Goal: Communication & Community: Participate in discussion

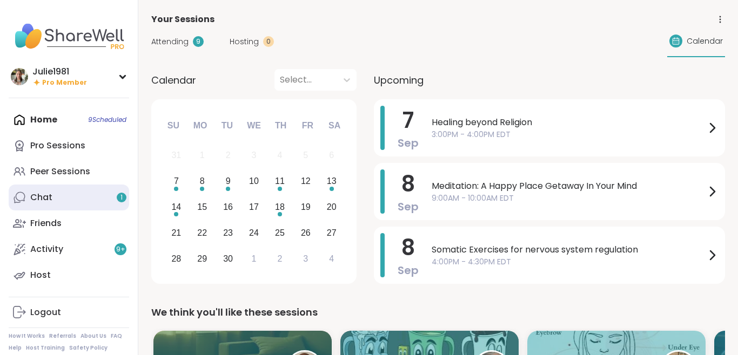
click at [63, 197] on link "Chat 1" at bounding box center [69, 198] width 120 height 26
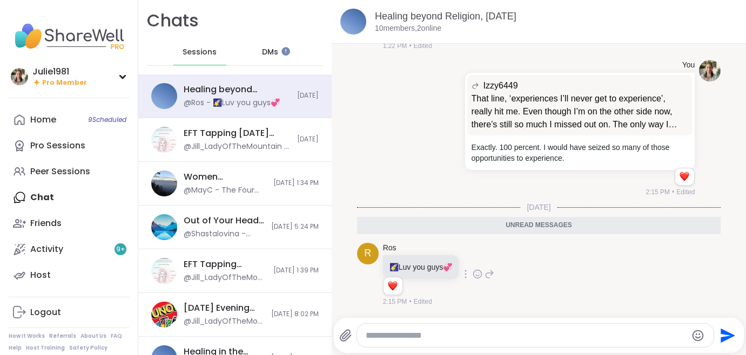
click at [480, 274] on icon at bounding box center [477, 274] width 10 height 11
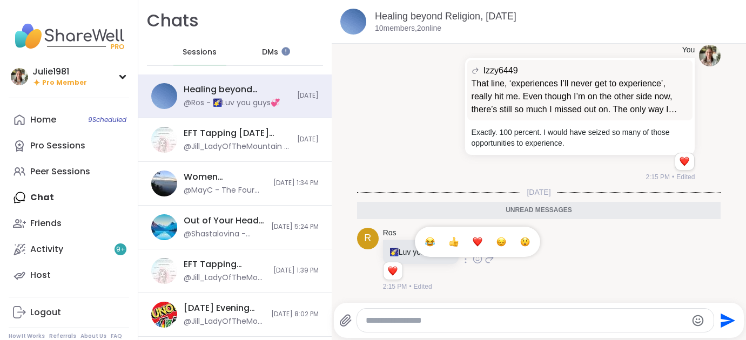
click at [482, 247] on div "Select Reaction: Heart" at bounding box center [477, 242] width 10 height 10
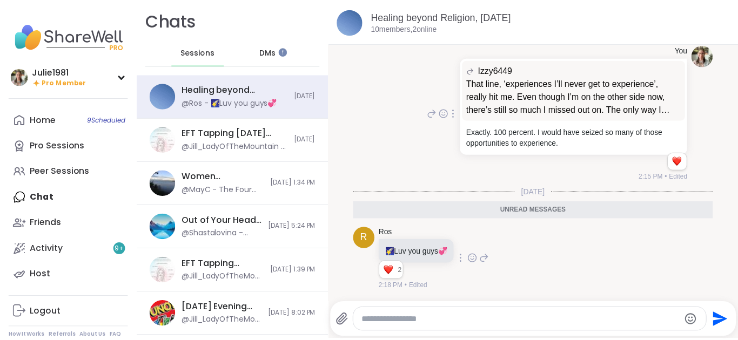
scroll to position [1007, 0]
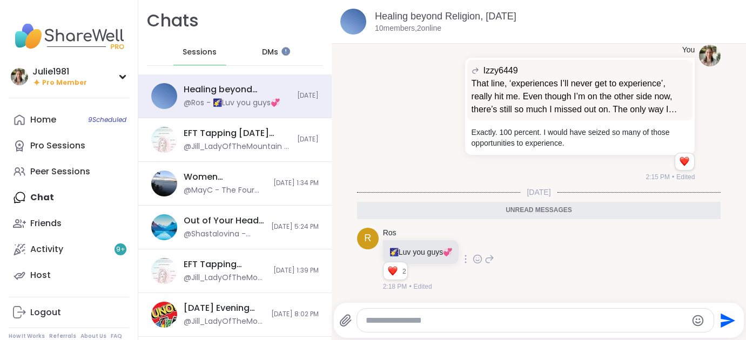
click at [275, 50] on div "DMs" at bounding box center [270, 52] width 53 height 26
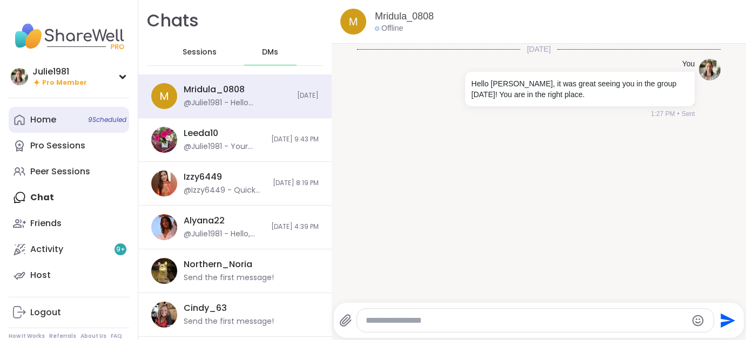
click at [43, 124] on div "Home 9 Scheduled" at bounding box center [43, 120] width 26 height 12
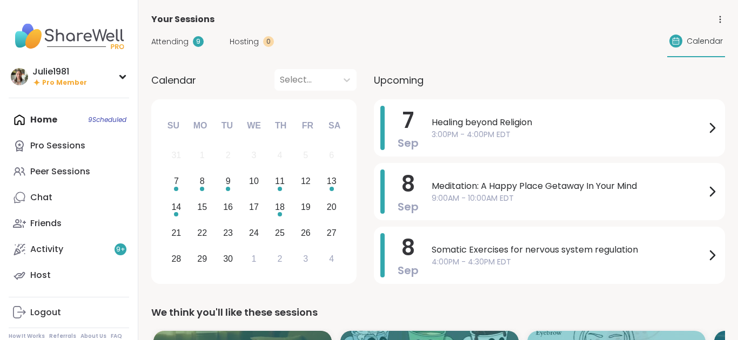
click at [35, 123] on div "Home 9 Scheduled Pro Sessions Peer Sessions Chat Friends Activity 9 + Host" at bounding box center [69, 197] width 120 height 181
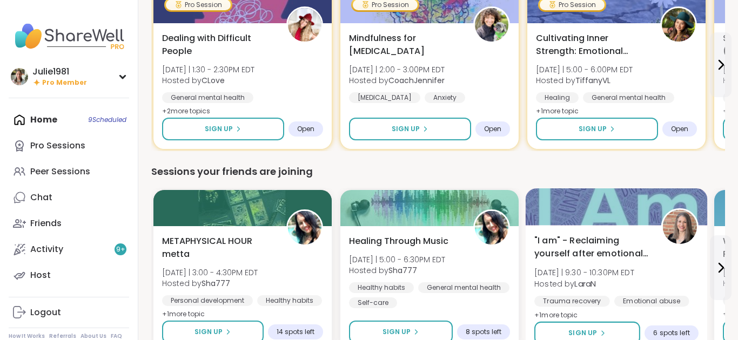
scroll to position [1420, 0]
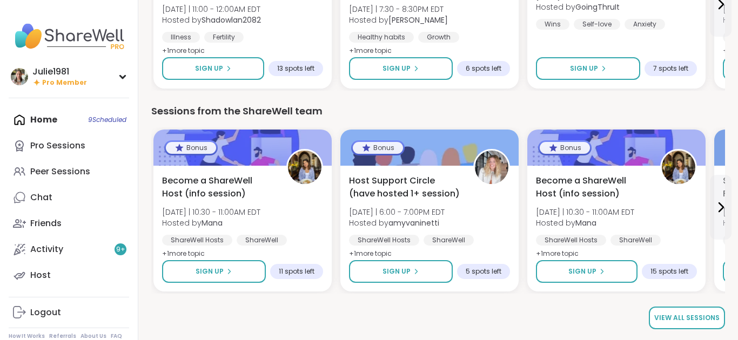
click at [686, 313] on link "View all sessions" at bounding box center [687, 318] width 76 height 23
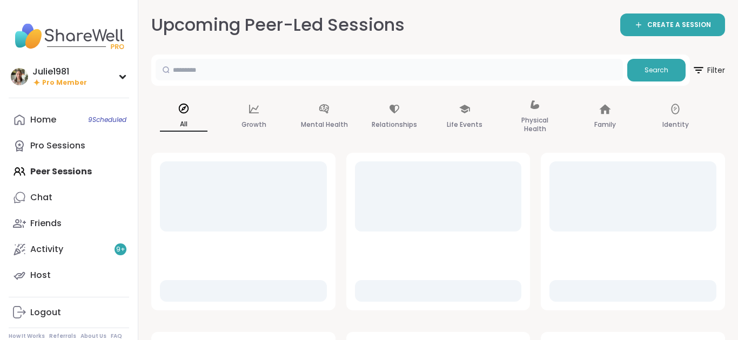
click at [320, 67] on input "text" at bounding box center [389, 70] width 467 height 22
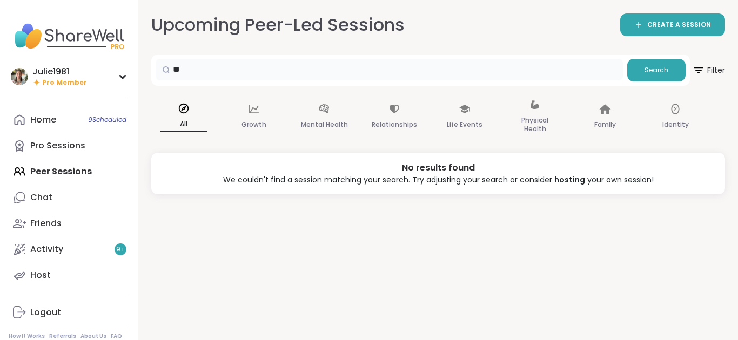
type input "*"
click at [178, 119] on p "All" at bounding box center [184, 125] width 48 height 14
click at [187, 124] on p "All" at bounding box center [184, 125] width 48 height 14
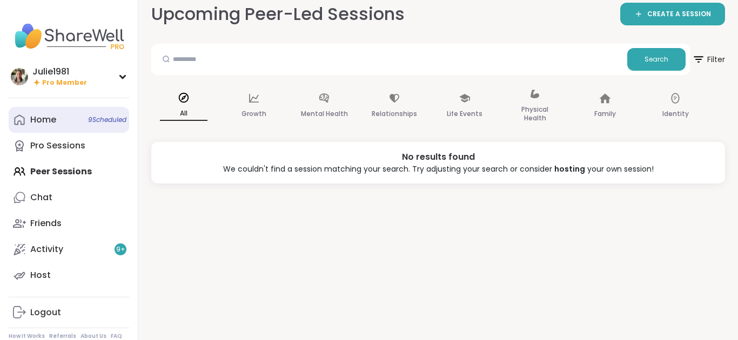
click at [44, 126] on link "Home 9 Scheduled" at bounding box center [69, 120] width 120 height 26
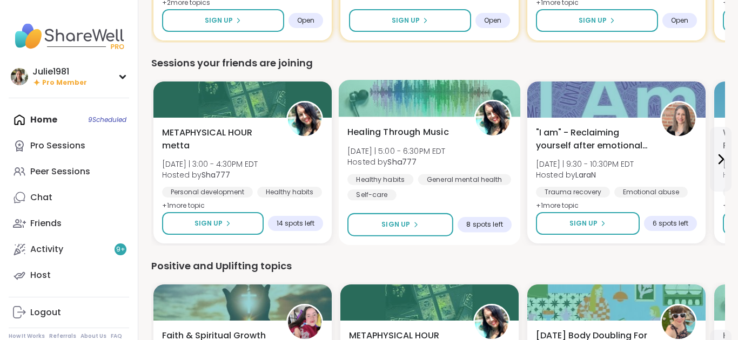
scroll to position [905, 0]
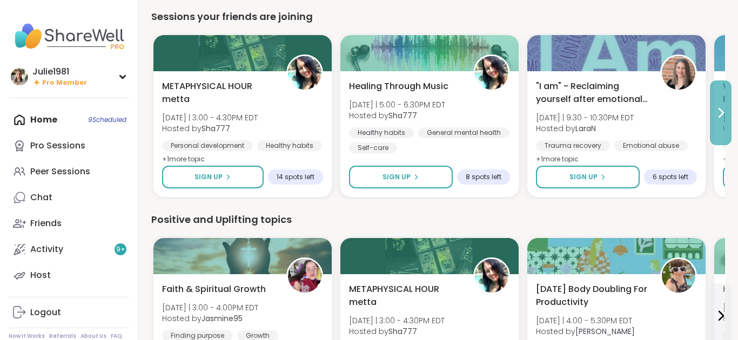
click at [720, 113] on icon at bounding box center [720, 112] width 13 height 13
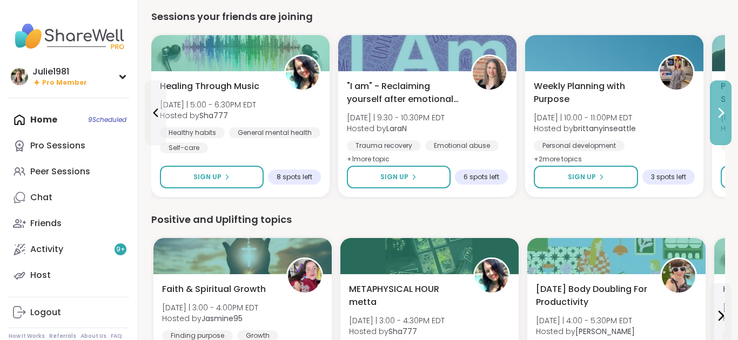
click at [720, 113] on icon at bounding box center [720, 112] width 13 height 13
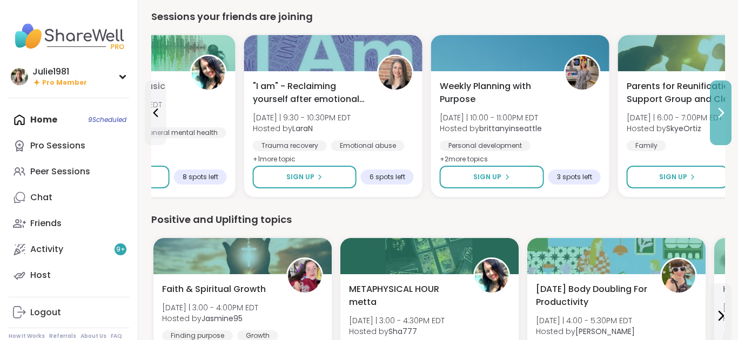
click at [720, 113] on icon at bounding box center [720, 112] width 13 height 13
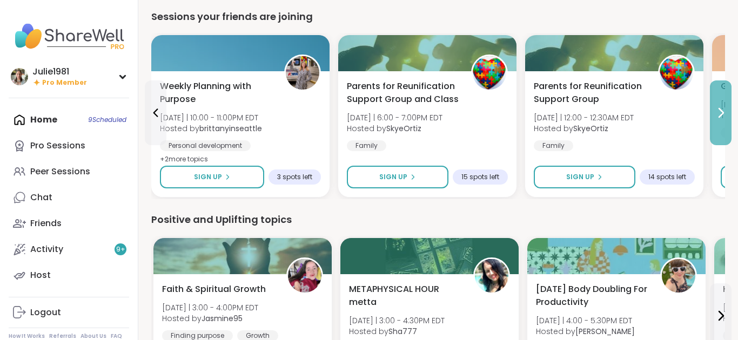
click at [720, 113] on icon at bounding box center [720, 112] width 13 height 13
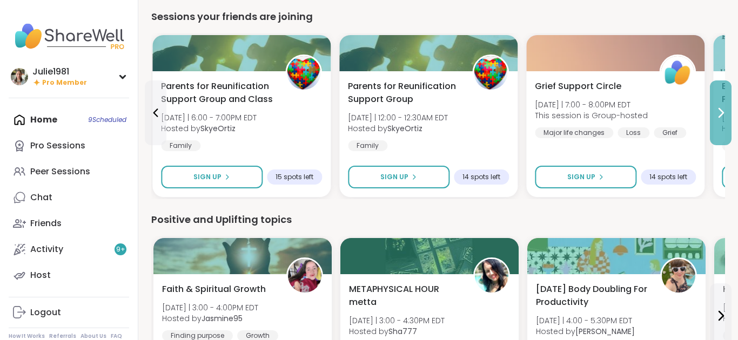
click at [720, 113] on icon at bounding box center [720, 112] width 13 height 13
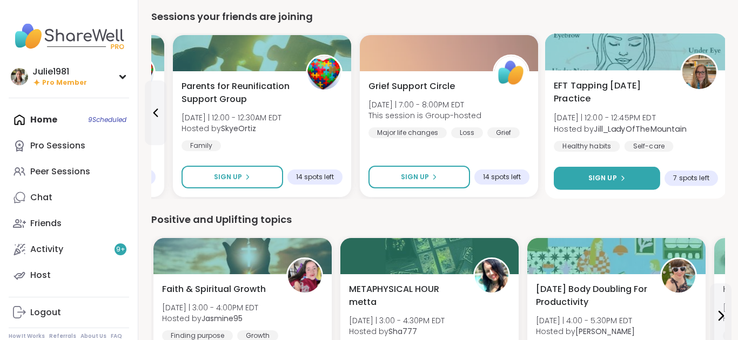
click at [644, 174] on button "Sign Up" at bounding box center [606, 178] width 106 height 23
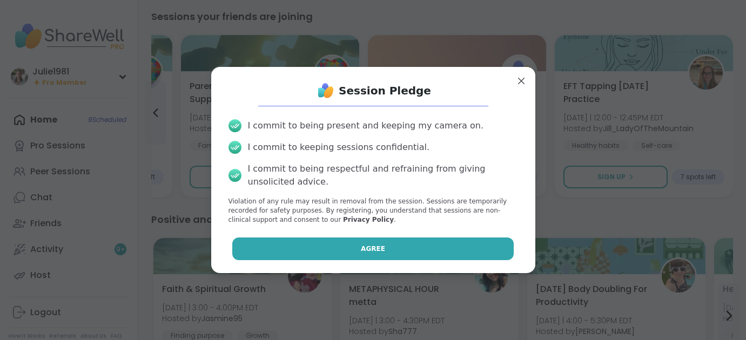
click at [395, 242] on button "Agree" at bounding box center [372, 249] width 281 height 23
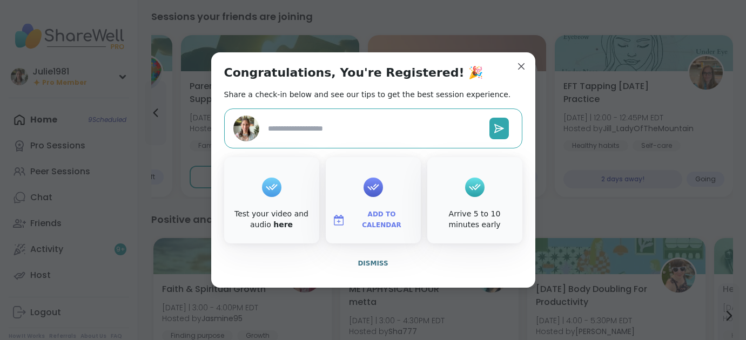
type textarea "*"
click at [369, 220] on span "Add to Calendar" at bounding box center [381, 220] width 65 height 21
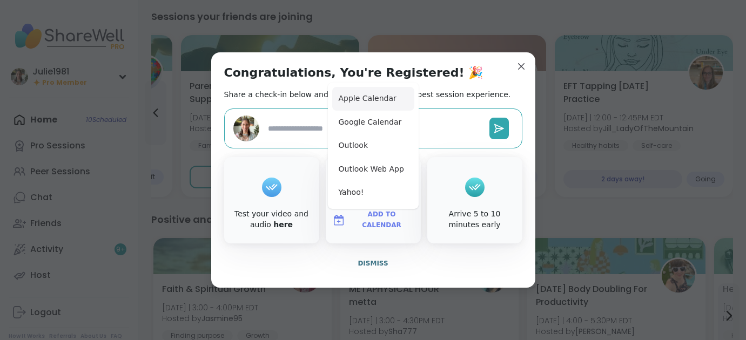
click at [366, 102] on button "Apple Calendar" at bounding box center [373, 99] width 82 height 24
click at [362, 264] on span "Dismiss" at bounding box center [372, 264] width 30 height 8
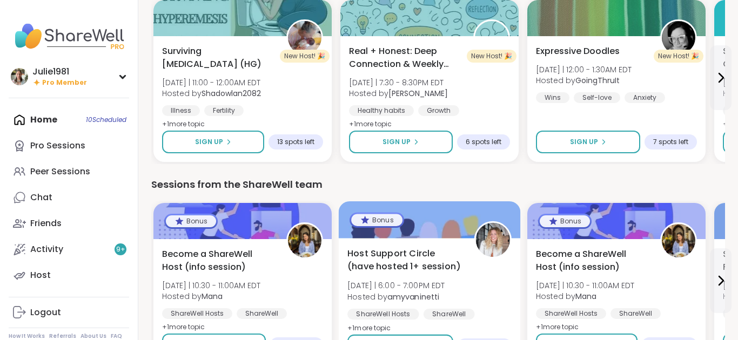
scroll to position [1420, 0]
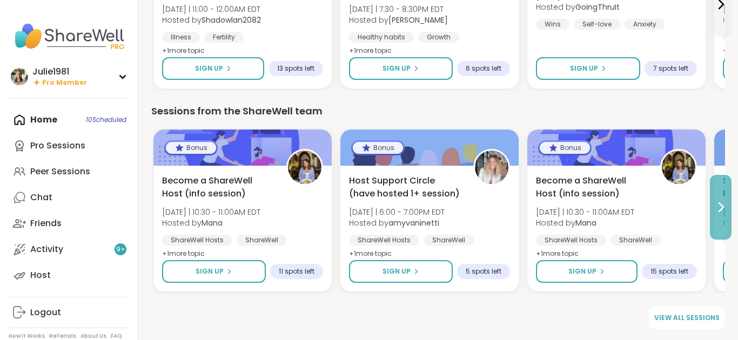
click at [723, 219] on button at bounding box center [721, 207] width 22 height 65
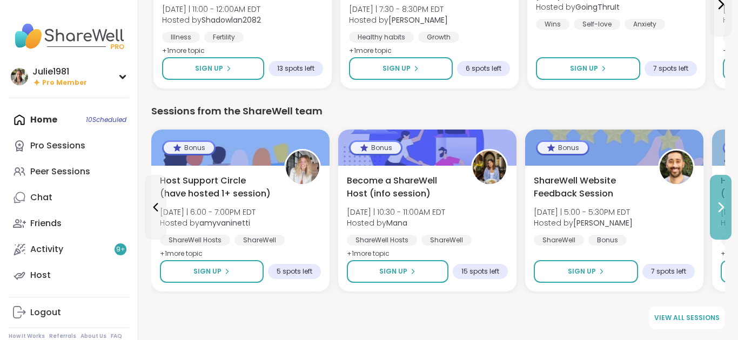
click at [723, 219] on button at bounding box center [721, 207] width 22 height 65
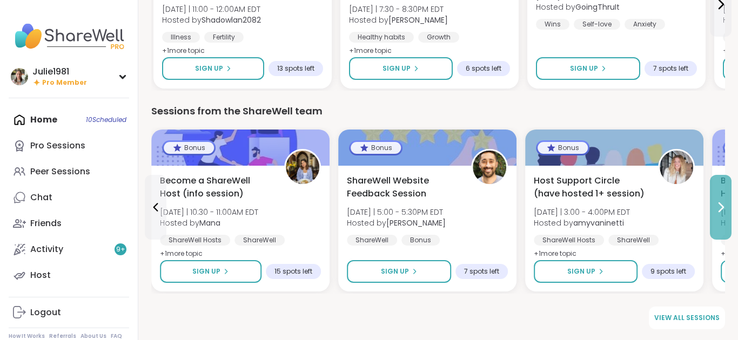
click at [723, 219] on button at bounding box center [721, 207] width 22 height 65
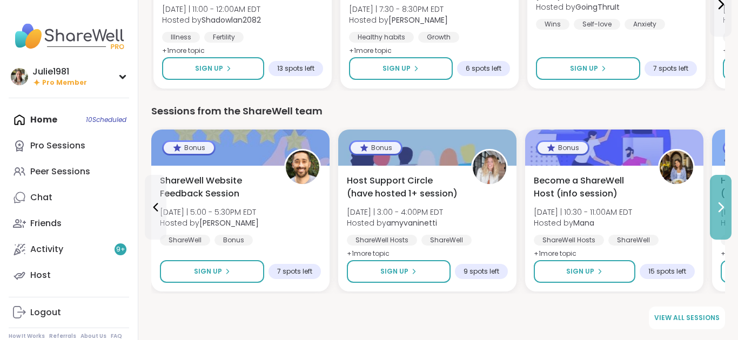
click at [723, 219] on button at bounding box center [721, 207] width 22 height 65
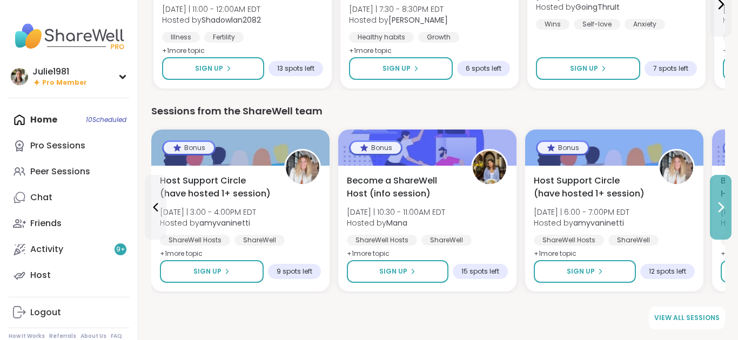
click at [723, 219] on button at bounding box center [721, 207] width 22 height 65
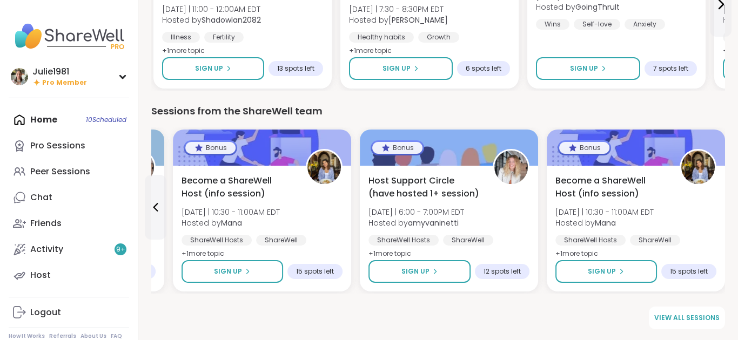
click at [723, 219] on div "Become a ShareWell Host (info session) Tue 9/30 | 10:30 - 11:00AM EDT Hosted by…" at bounding box center [635, 229] width 178 height 126
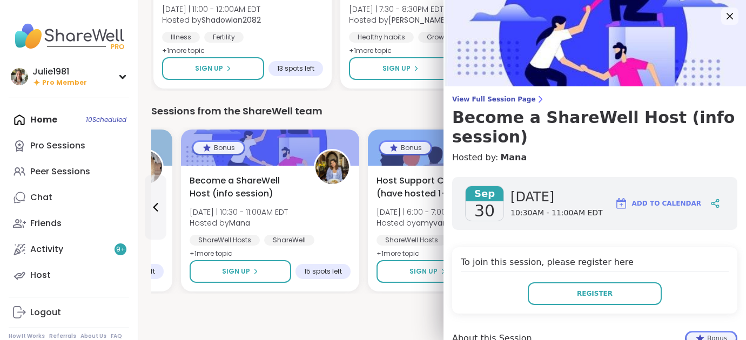
click at [367, 106] on div "Sessions from the ShareWell team" at bounding box center [442, 111] width 582 height 15
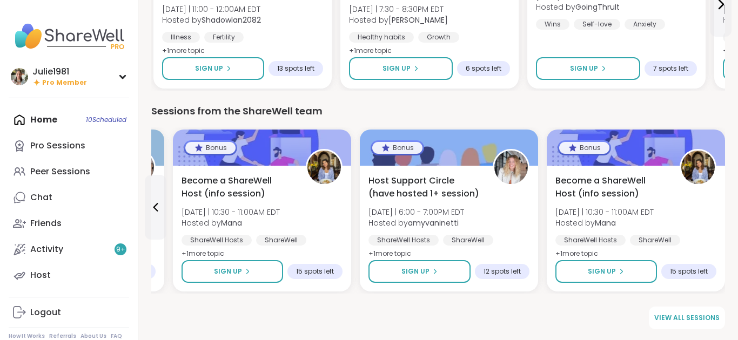
scroll to position [1325, 0]
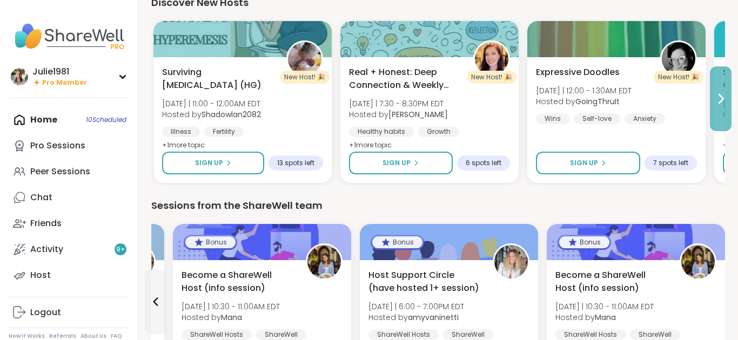
click at [723, 100] on icon at bounding box center [720, 98] width 13 height 13
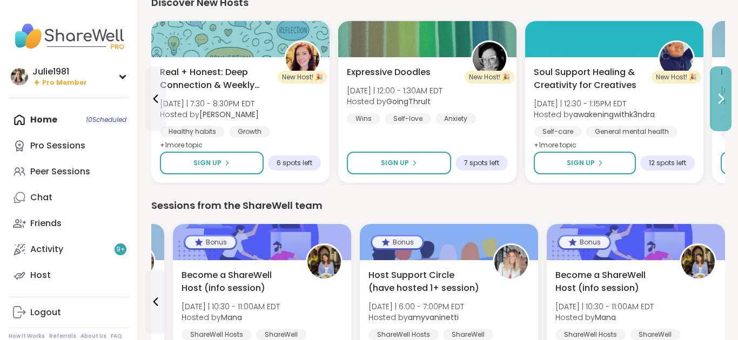
click at [723, 100] on icon at bounding box center [720, 98] width 13 height 13
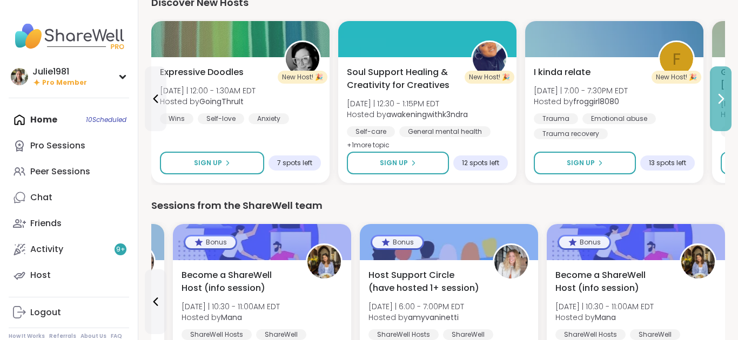
click at [723, 100] on icon at bounding box center [720, 98] width 13 height 13
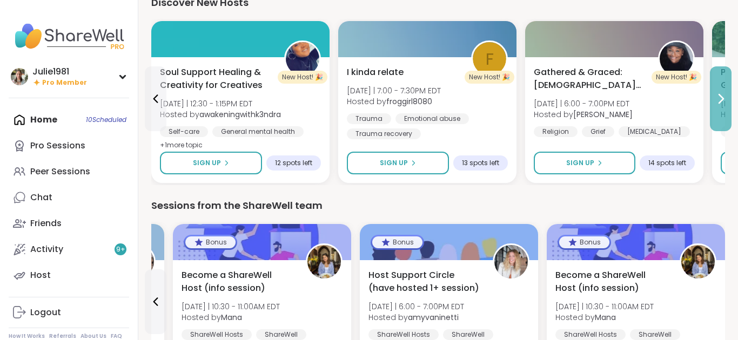
click at [723, 100] on icon at bounding box center [720, 98] width 13 height 13
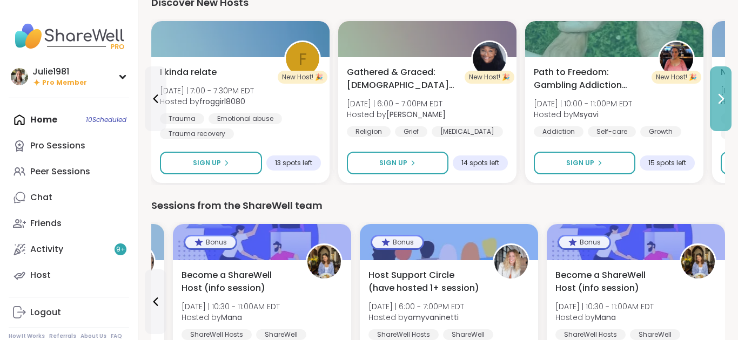
click at [723, 100] on icon at bounding box center [720, 98] width 13 height 13
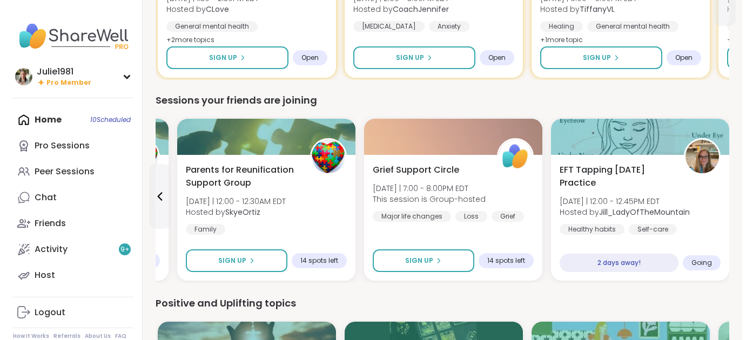
scroll to position [727, 0]
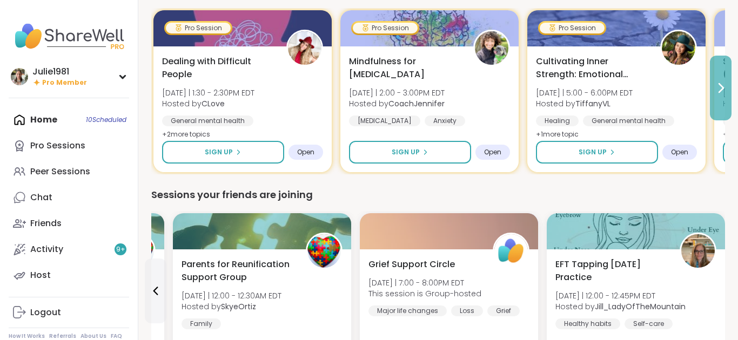
click at [730, 90] on button at bounding box center [721, 88] width 22 height 65
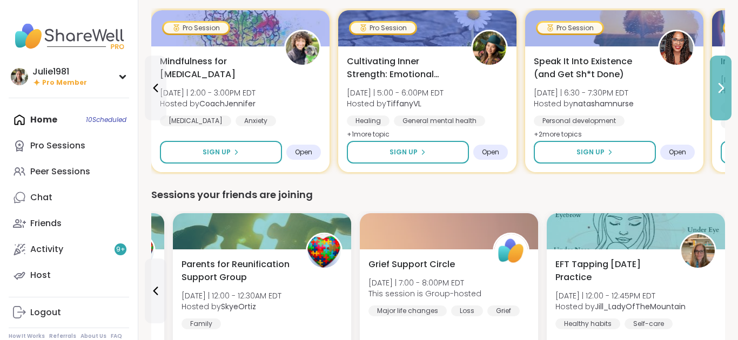
click at [728, 90] on button at bounding box center [721, 88] width 22 height 65
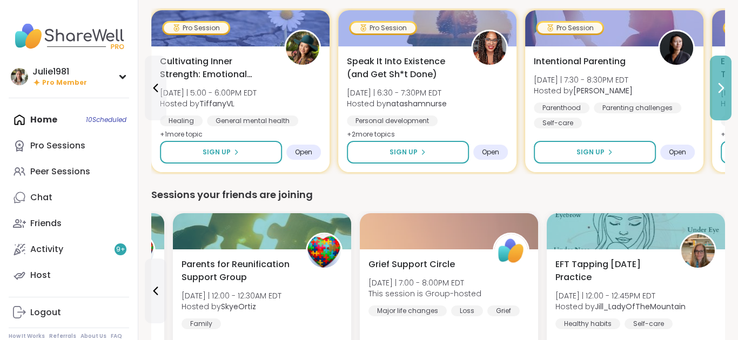
click at [728, 90] on button at bounding box center [721, 88] width 22 height 65
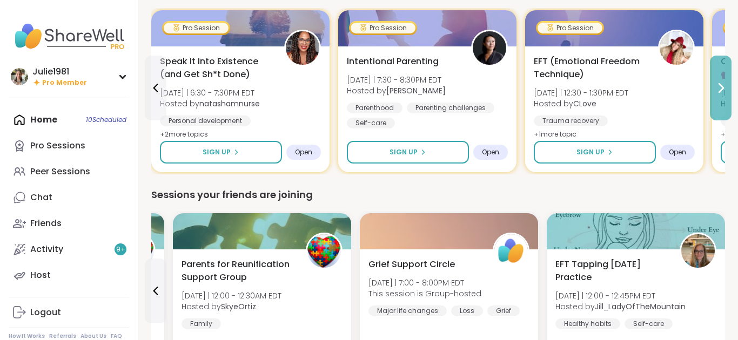
click at [728, 90] on button at bounding box center [721, 88] width 22 height 65
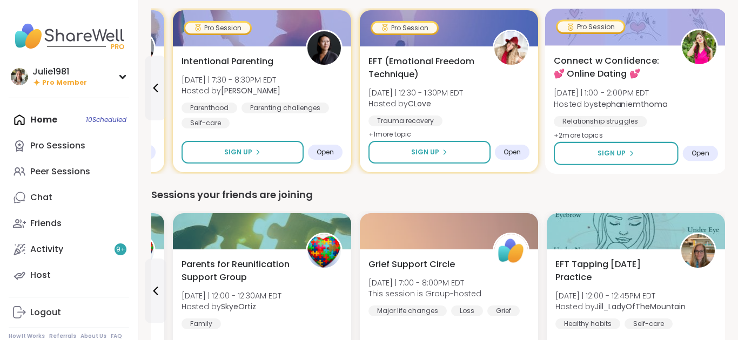
click at [630, 90] on span "[DATE] | 1:00 - 2:00PM EDT" at bounding box center [609, 92] width 113 height 11
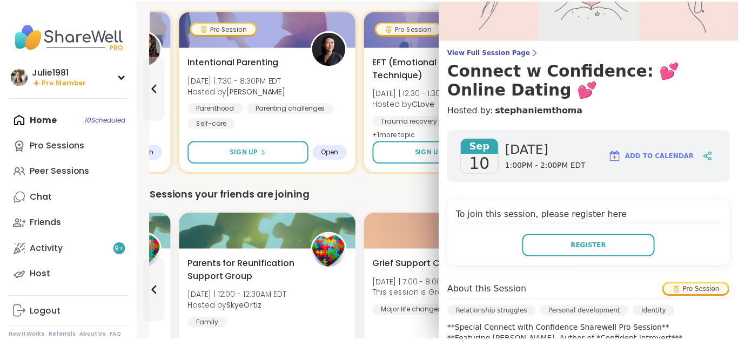
scroll to position [0, 0]
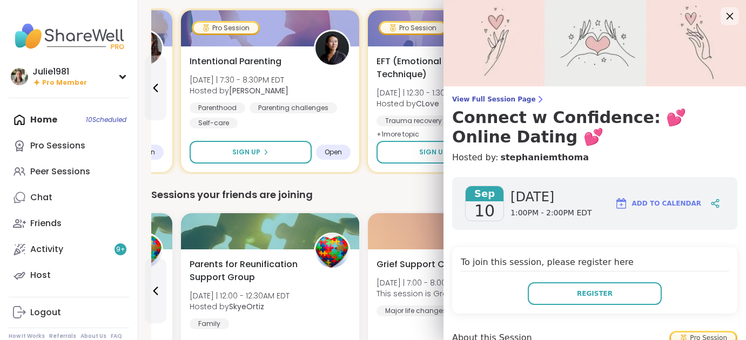
click at [723, 18] on icon at bounding box center [729, 15] width 13 height 13
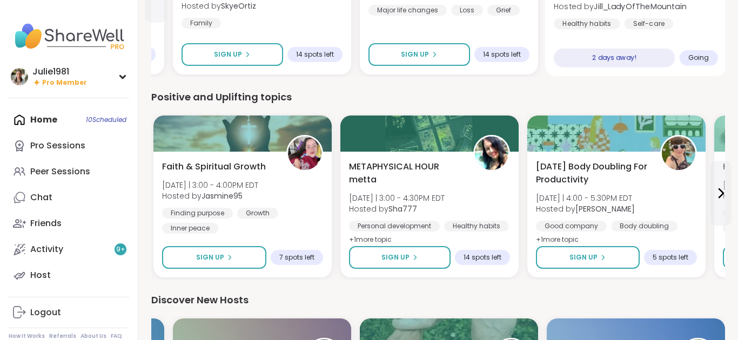
scroll to position [1095, 0]
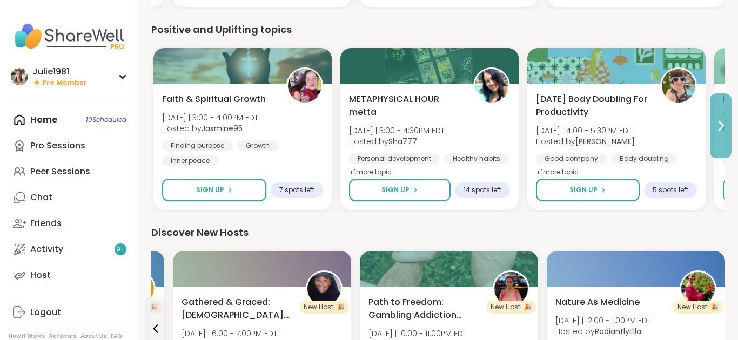
click at [721, 123] on icon at bounding box center [720, 125] width 13 height 13
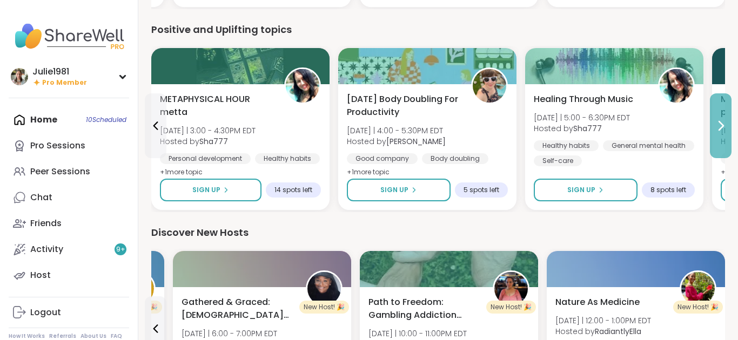
click at [721, 123] on icon at bounding box center [720, 125] width 13 height 13
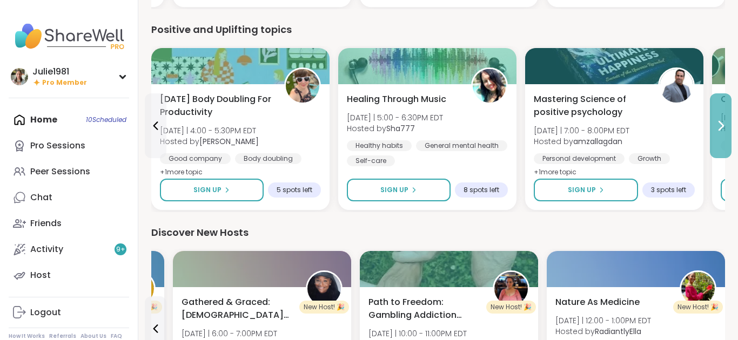
click at [721, 123] on icon at bounding box center [720, 125] width 13 height 13
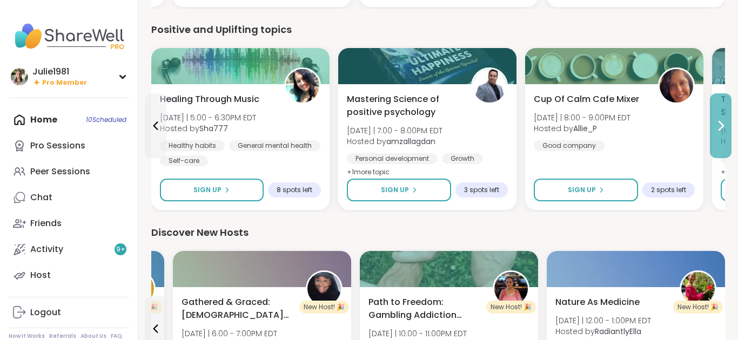
click at [721, 123] on icon at bounding box center [720, 125] width 13 height 13
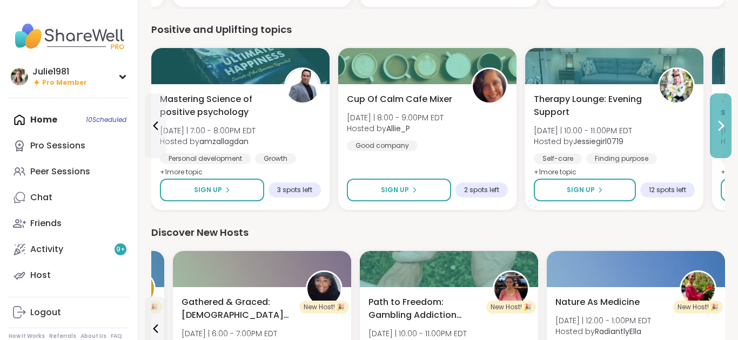
click at [721, 123] on icon at bounding box center [720, 125] width 13 height 13
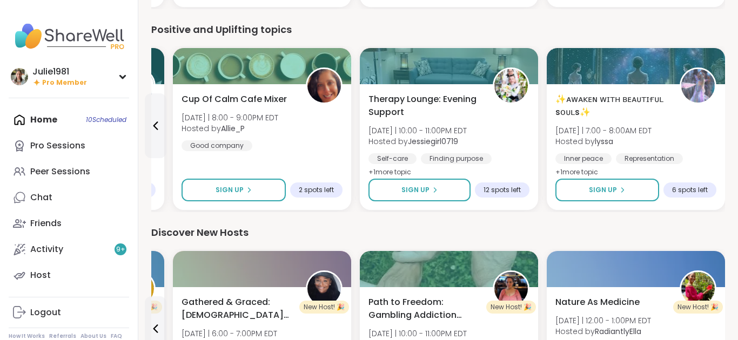
click at [721, 123] on div "✨ᴀᴡᴀᴋᴇɴ ᴡɪᴛʜ ʙᴇᴀᴜᴛɪғᴜʟ sᴏᴜʟs✨ Mon 9/8 | 7:00 - 8:00AM EDT Hosted by lyssa Inner…" at bounding box center [635, 147] width 178 height 126
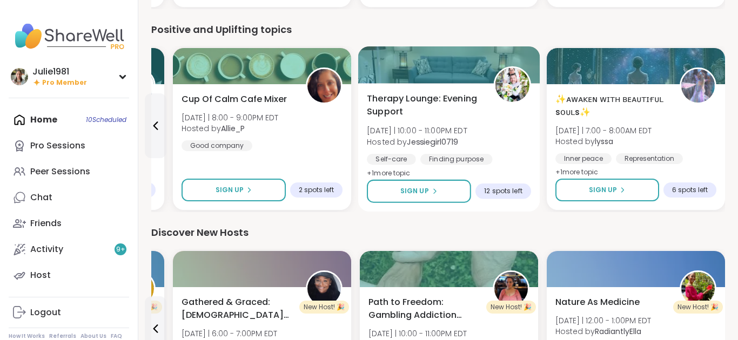
scroll to position [1097, 0]
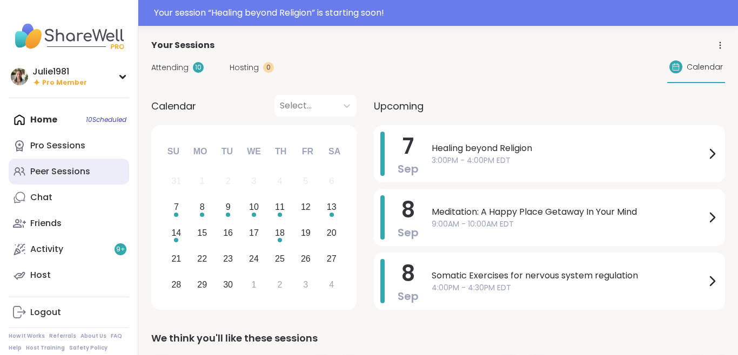
click at [59, 167] on div "Peer Sessions" at bounding box center [60, 172] width 60 height 12
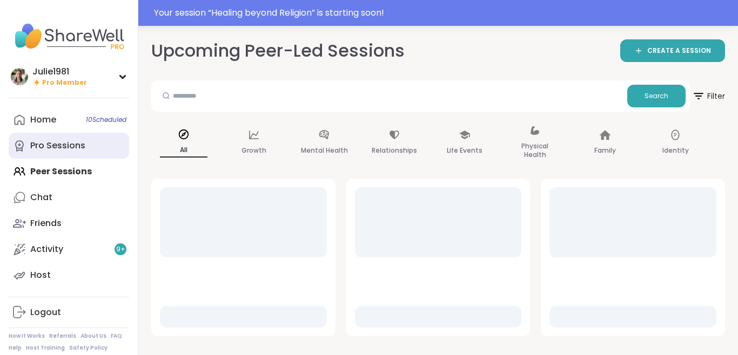
click at [60, 149] on div "Pro Sessions" at bounding box center [57, 146] width 55 height 12
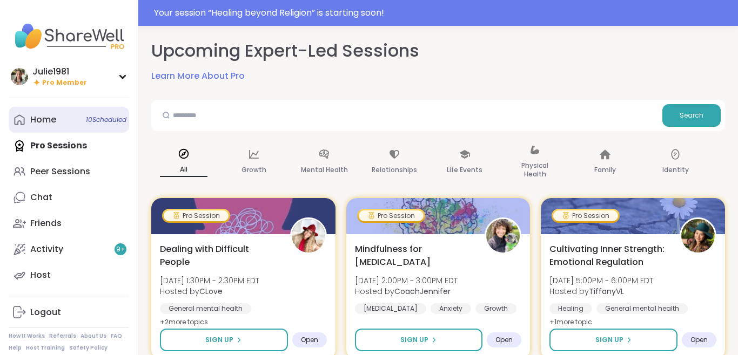
click at [41, 123] on div "Home 10 Scheduled" at bounding box center [43, 120] width 26 height 12
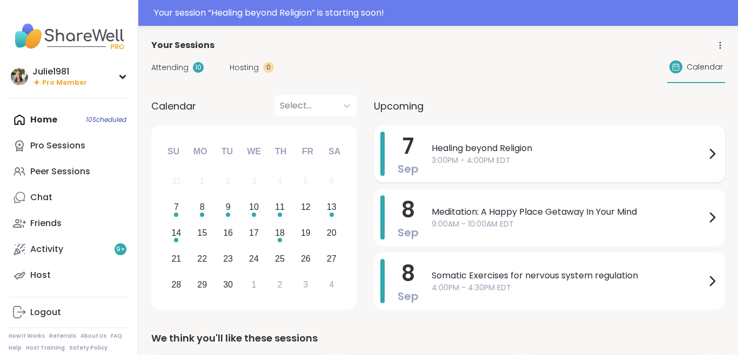
click at [597, 172] on div "Healing beyond Religion 3:00PM - 4:00PM EDT" at bounding box center [574, 154] width 287 height 44
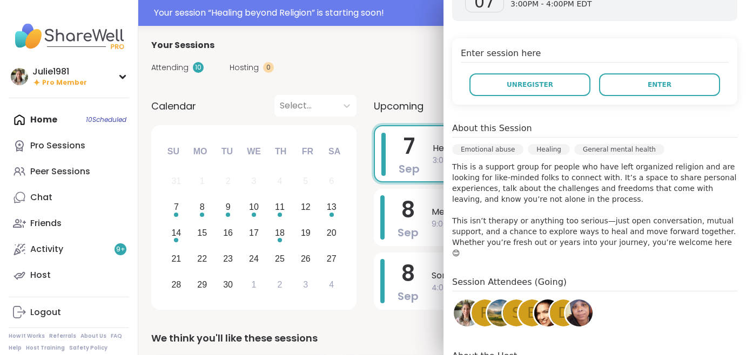
scroll to position [306, 0]
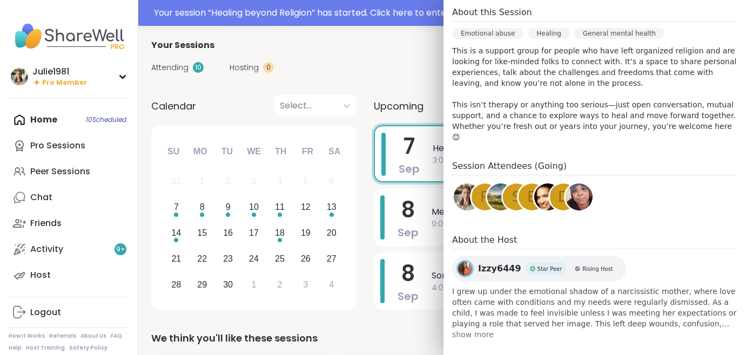
click at [434, 156] on span "3:00PM - 4:00PM EDT" at bounding box center [573, 160] width 280 height 11
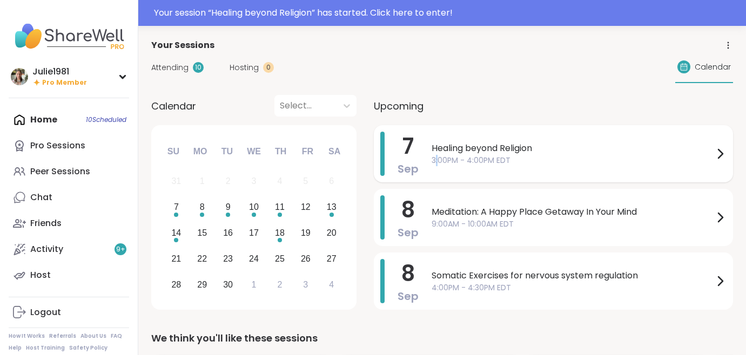
click at [434, 156] on span "3:00PM - 4:00PM EDT" at bounding box center [572, 160] width 282 height 11
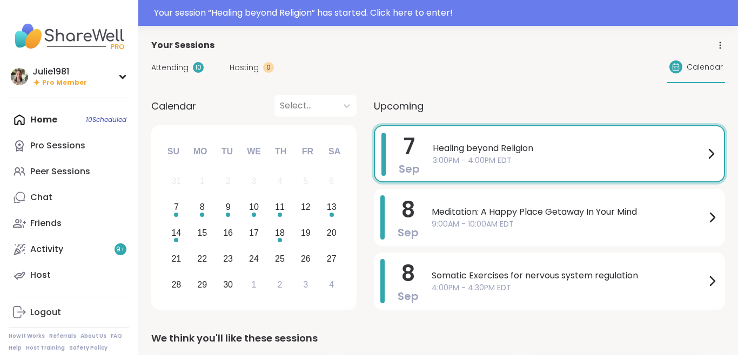
click at [516, 164] on span "3:00PM - 4:00PM EDT" at bounding box center [569, 160] width 272 height 11
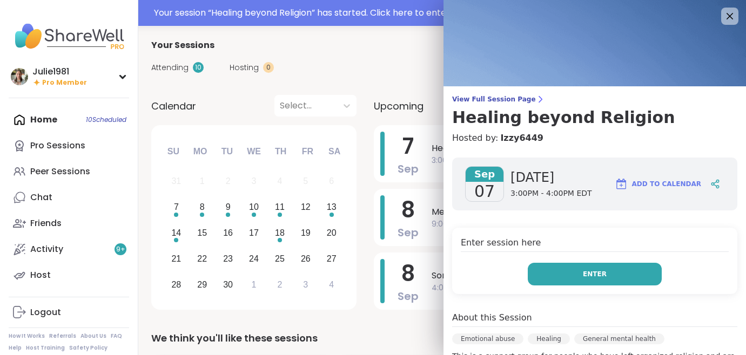
click at [561, 271] on button "Enter" at bounding box center [595, 274] width 134 height 23
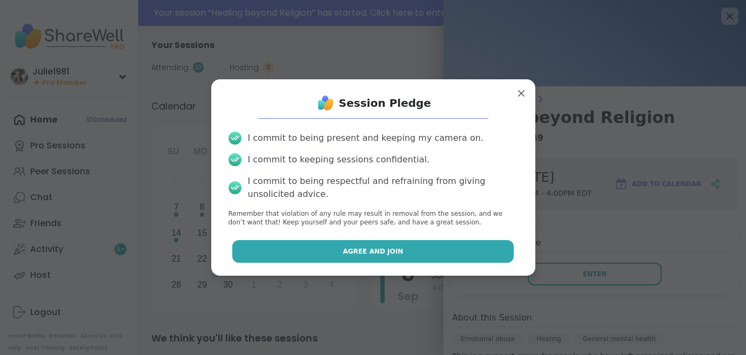
click at [469, 251] on button "Agree and Join" at bounding box center [372, 251] width 281 height 23
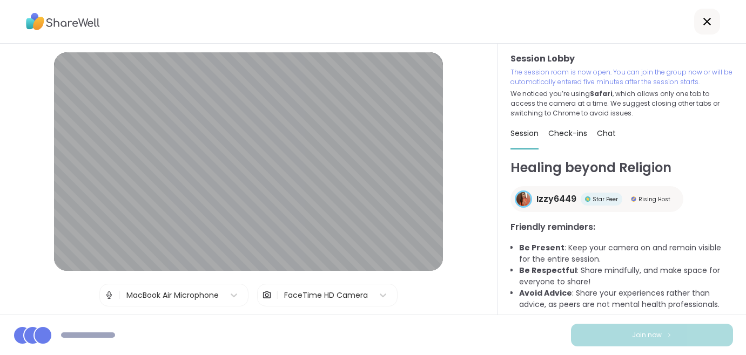
click at [636, 336] on span "Join now" at bounding box center [647, 335] width 30 height 10
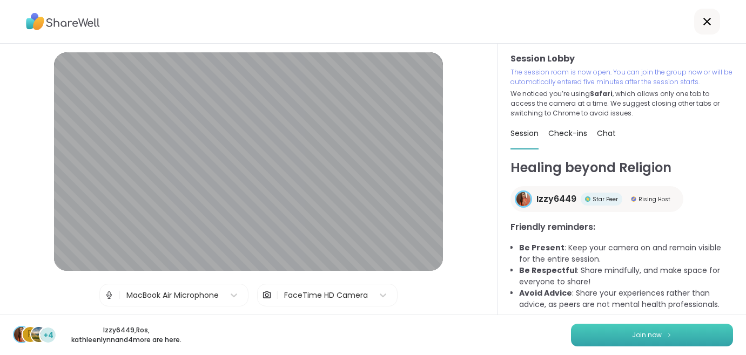
click at [636, 336] on span "Join now" at bounding box center [647, 335] width 30 height 10
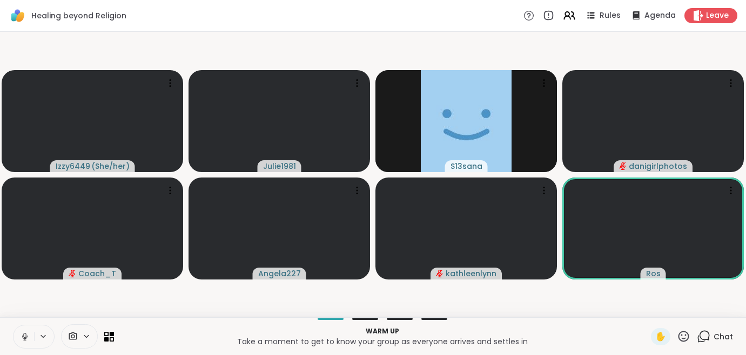
click at [24, 340] on icon at bounding box center [25, 337] width 10 height 10
click at [23, 339] on icon at bounding box center [25, 337] width 10 height 10
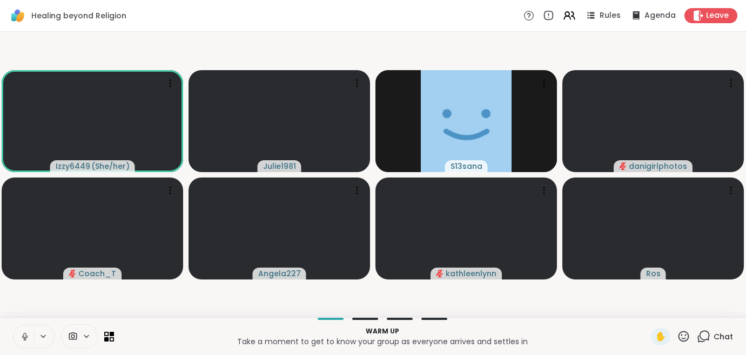
click at [23, 339] on icon at bounding box center [25, 337] width 10 height 10
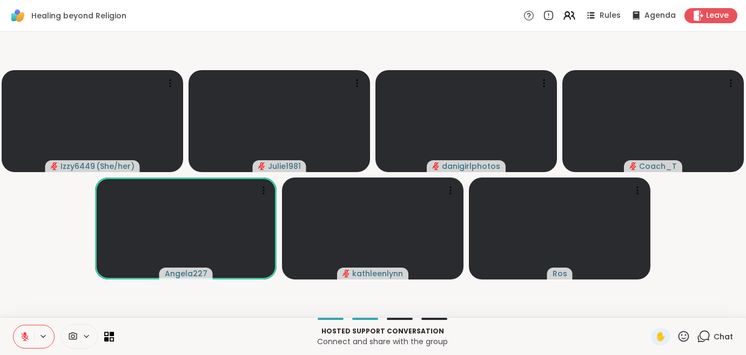
click at [686, 335] on icon at bounding box center [683, 336] width 11 height 11
click at [655, 312] on span "❤️" at bounding box center [651, 308] width 11 height 13
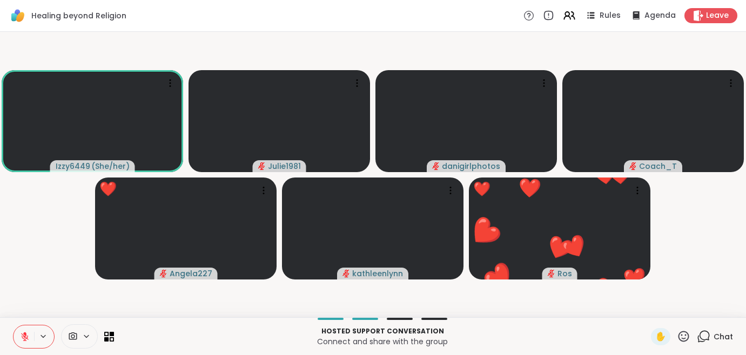
click at [681, 337] on icon at bounding box center [683, 336] width 13 height 13
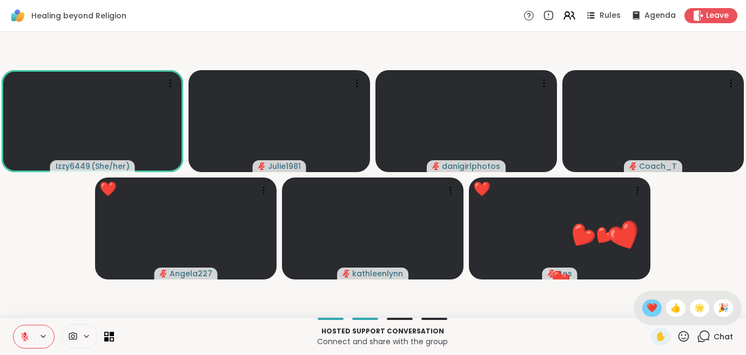
click at [647, 310] on span "❤️" at bounding box center [651, 308] width 11 height 13
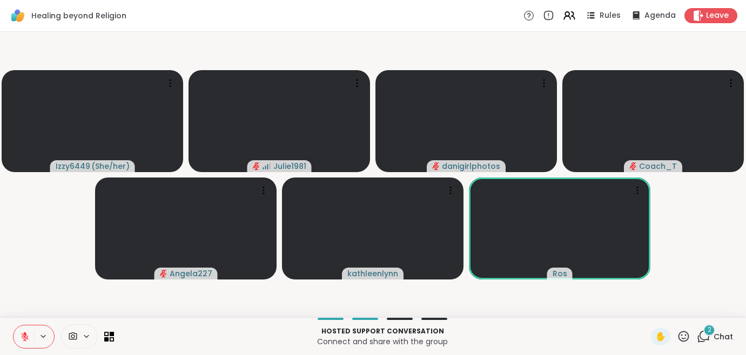
click at [705, 339] on icon at bounding box center [703, 336] width 13 height 13
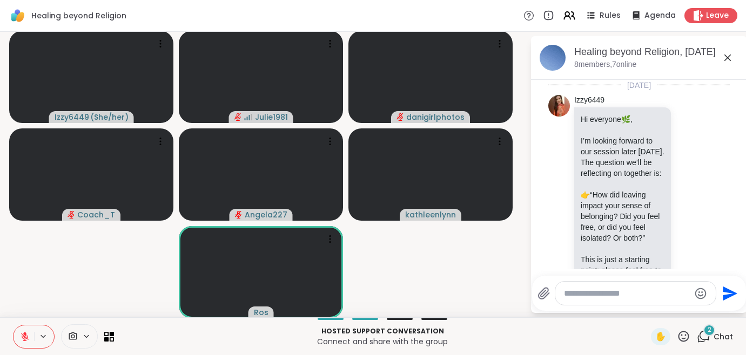
scroll to position [1876, 0]
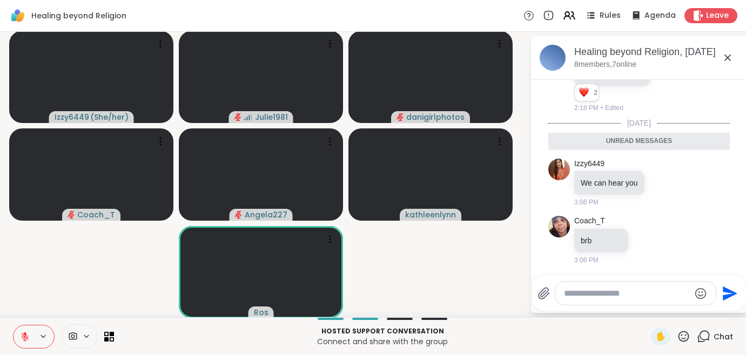
click at [597, 291] on textarea "Type your message" at bounding box center [627, 293] width 126 height 11
type textarea "**********"
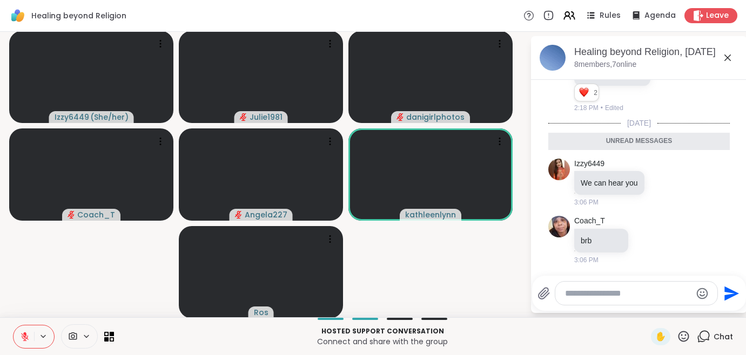
scroll to position [1919, 0]
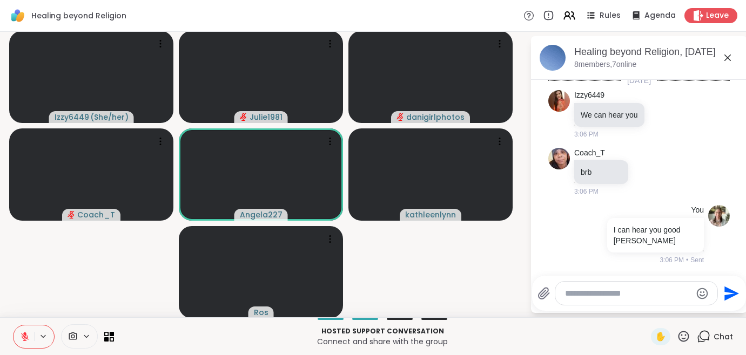
click at [25, 335] on icon at bounding box center [24, 334] width 3 height 4
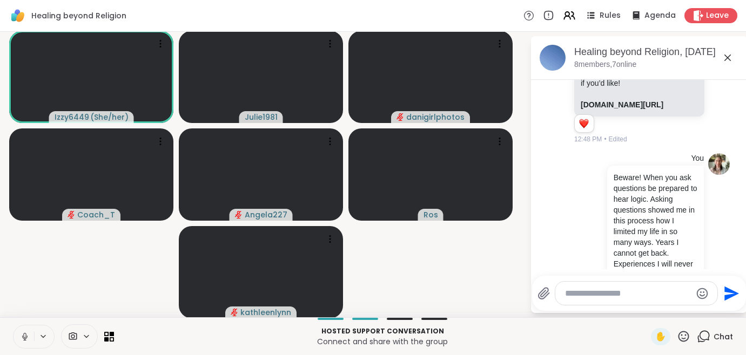
scroll to position [447, 0]
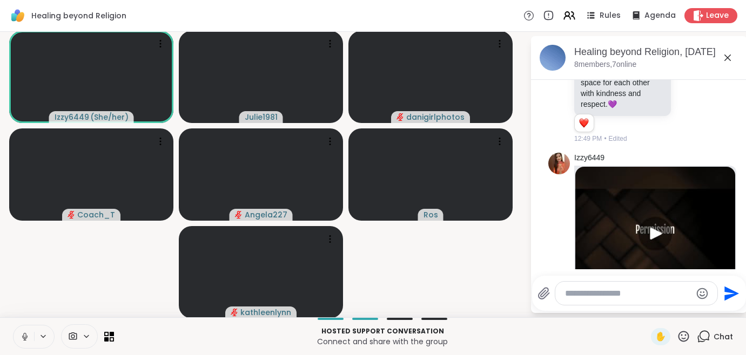
click at [22, 336] on icon at bounding box center [25, 337] width 10 height 10
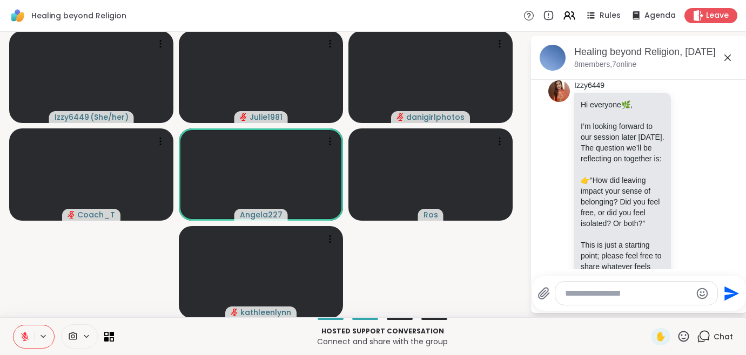
scroll to position [53, 0]
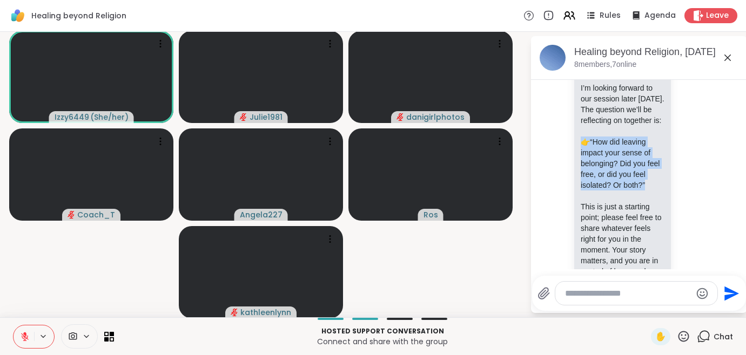
drag, startPoint x: 574, startPoint y: 152, endPoint x: 606, endPoint y: 214, distance: 69.8
click at [606, 214] on div "Hi everyone 🌿 , I’m looking forward to our session later [DATE]. The question w…" at bounding box center [622, 282] width 84 height 443
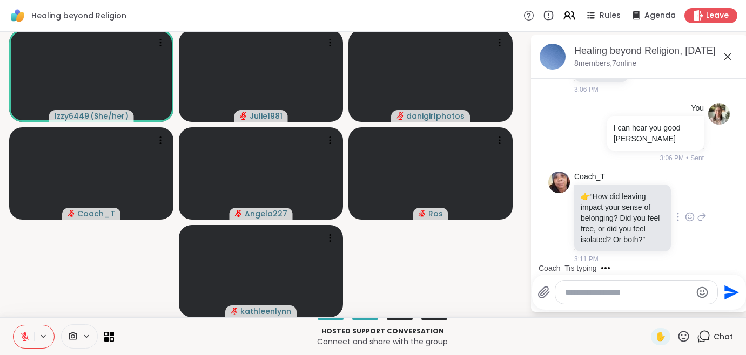
scroll to position [2087, 0]
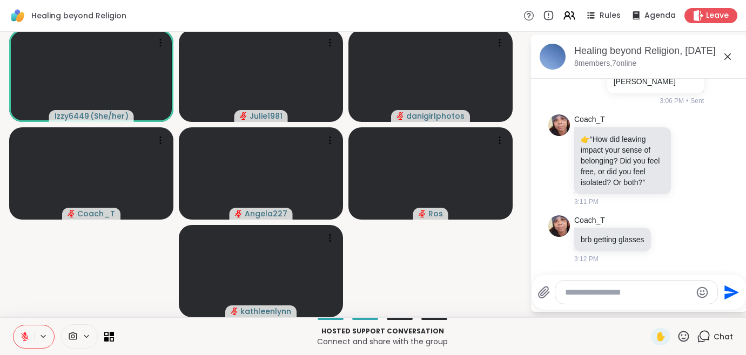
click at [685, 337] on icon at bounding box center [683, 336] width 13 height 13
click at [674, 311] on span "👍" at bounding box center [675, 308] width 11 height 13
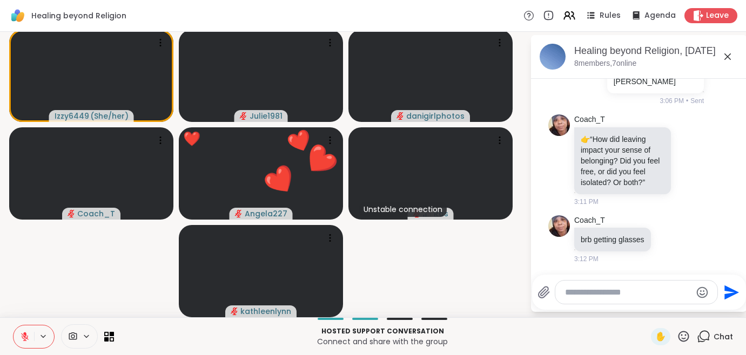
click at [685, 337] on icon at bounding box center [683, 336] width 13 height 13
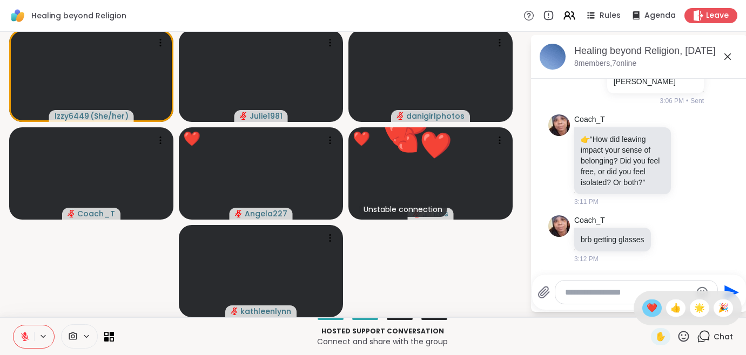
click at [654, 312] on span "❤️" at bounding box center [651, 308] width 11 height 13
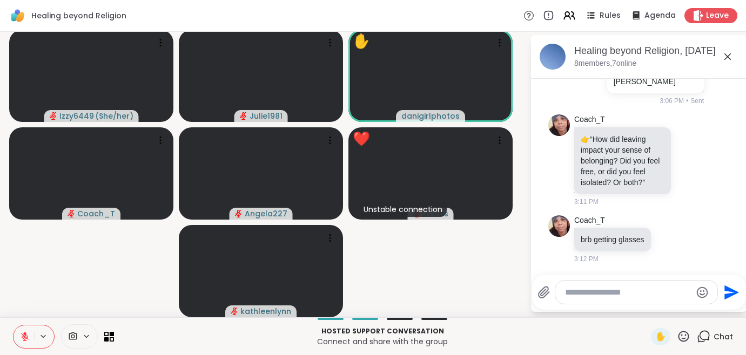
click at [684, 337] on icon at bounding box center [683, 336] width 13 height 13
click at [656, 311] on div "❤️" at bounding box center [651, 308] width 19 height 17
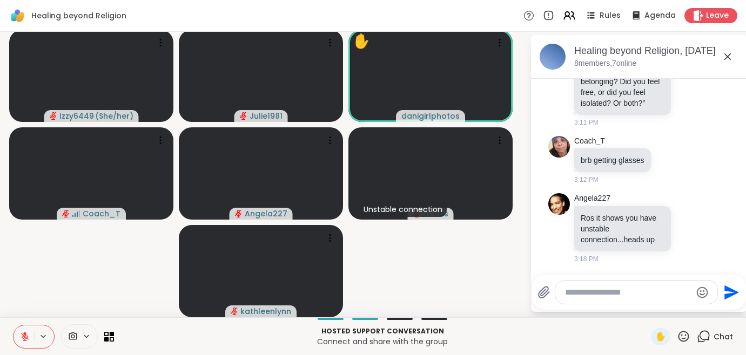
scroll to position [2192, 0]
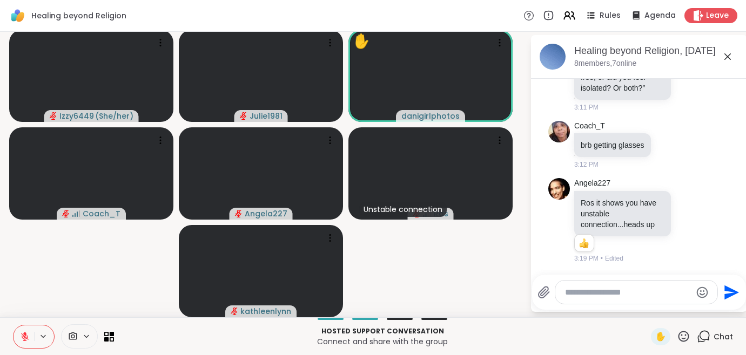
click at [683, 335] on icon at bounding box center [683, 336] width 13 height 13
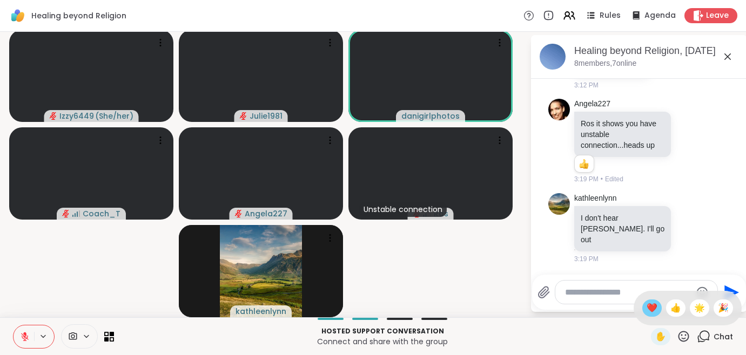
click at [652, 309] on span "❤️" at bounding box center [651, 308] width 11 height 13
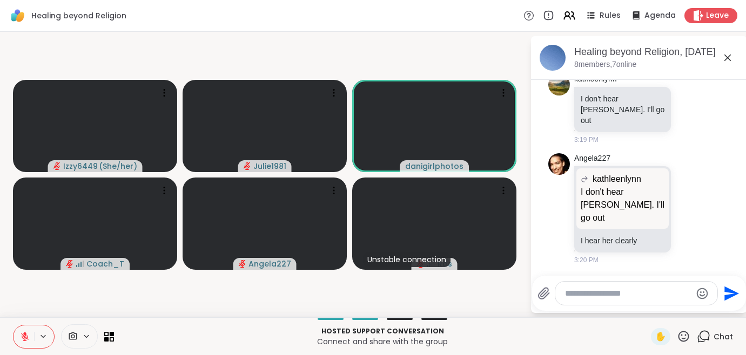
scroll to position [2382, 0]
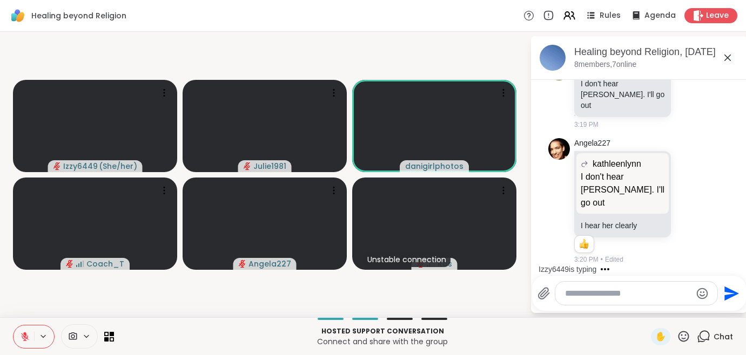
click at [684, 335] on icon at bounding box center [683, 336] width 13 height 13
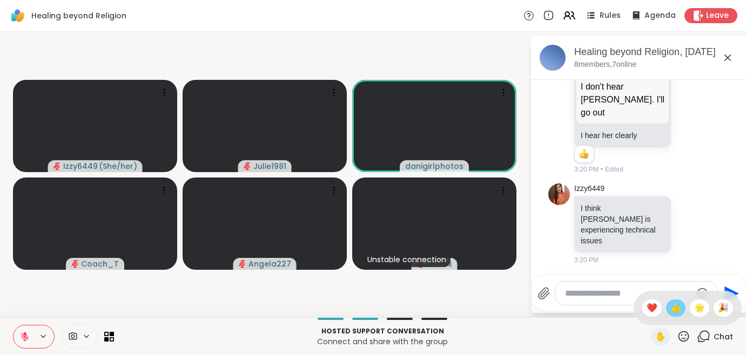
scroll to position [2476, 0]
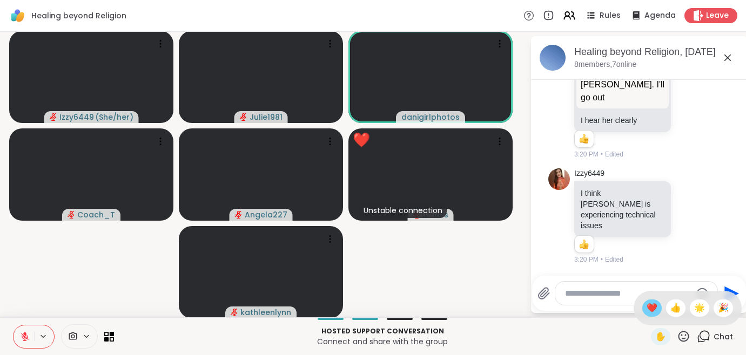
click at [652, 308] on span "❤️" at bounding box center [651, 308] width 11 height 13
click at [683, 336] on icon at bounding box center [683, 336] width 11 height 11
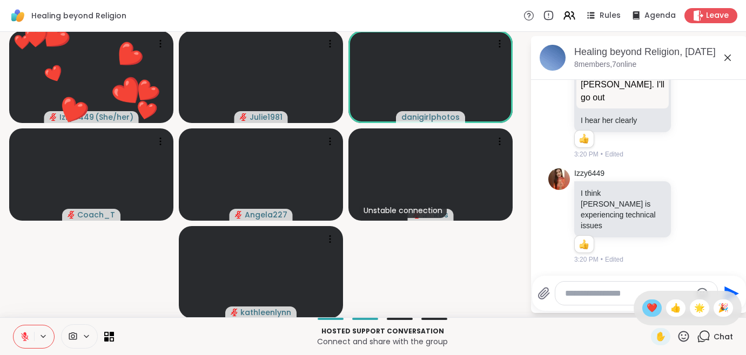
click at [646, 302] on span "❤️" at bounding box center [651, 308] width 11 height 13
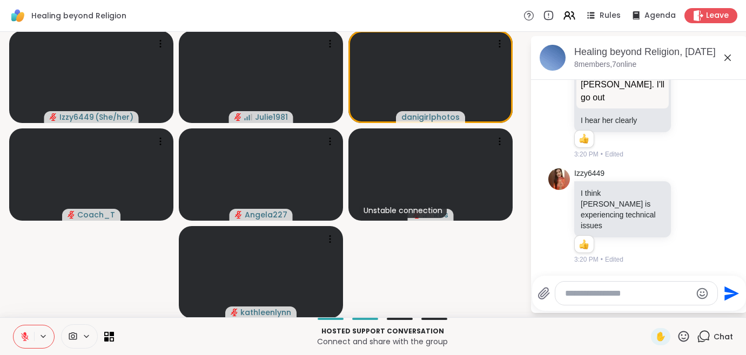
scroll to position [2544, 0]
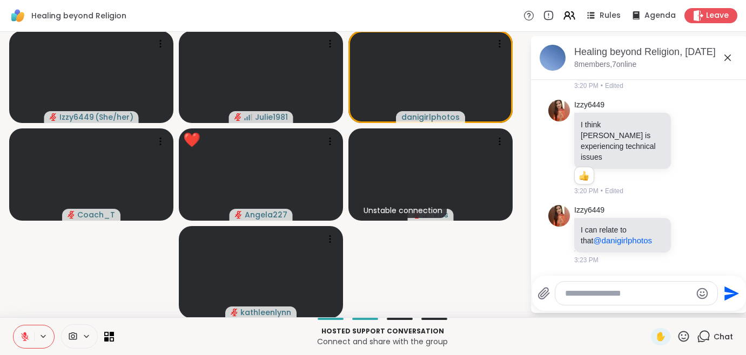
click at [680, 335] on icon at bounding box center [683, 336] width 13 height 13
click at [646, 311] on span "❤️" at bounding box center [651, 308] width 11 height 13
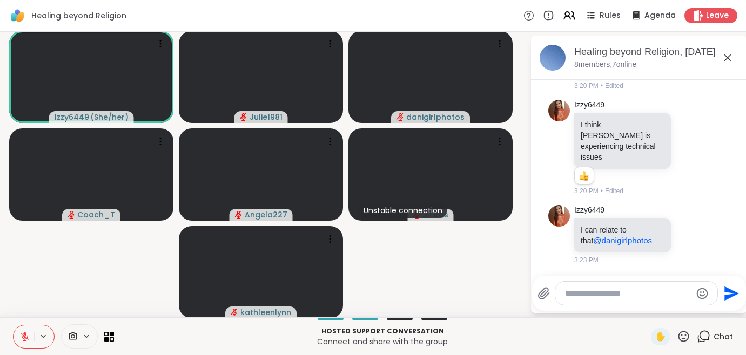
click at [679, 334] on icon at bounding box center [683, 336] width 13 height 13
click at [681, 307] on div "👍" at bounding box center [675, 308] width 19 height 17
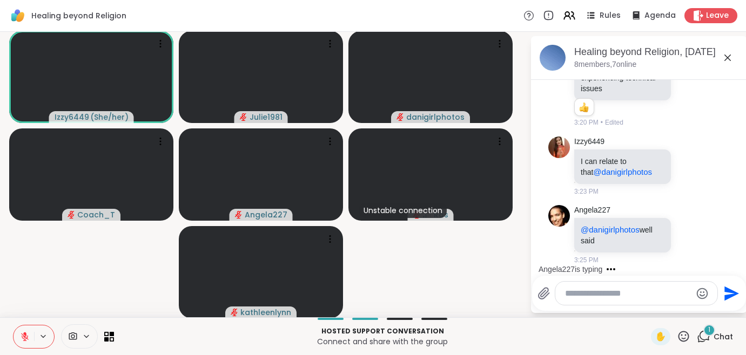
scroll to position [2612, 0]
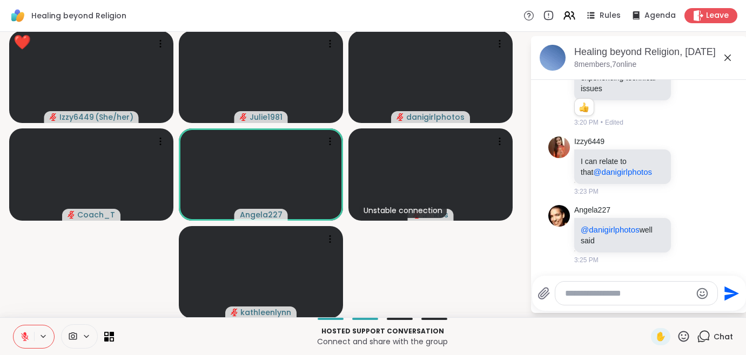
click at [685, 335] on icon at bounding box center [683, 336] width 13 height 13
click at [655, 307] on span "❤️" at bounding box center [651, 308] width 11 height 13
click at [686, 340] on icon at bounding box center [683, 336] width 13 height 13
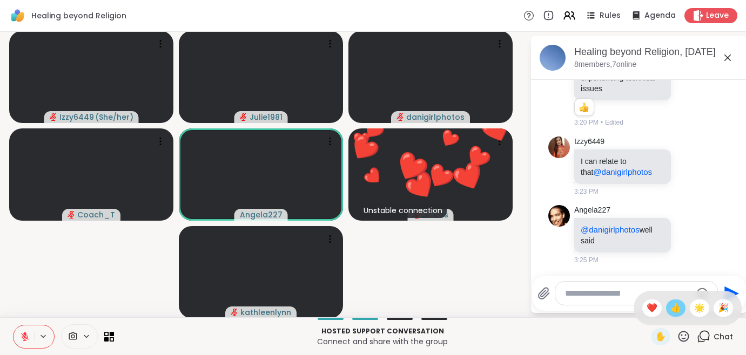
click at [679, 309] on span "👍" at bounding box center [675, 308] width 11 height 13
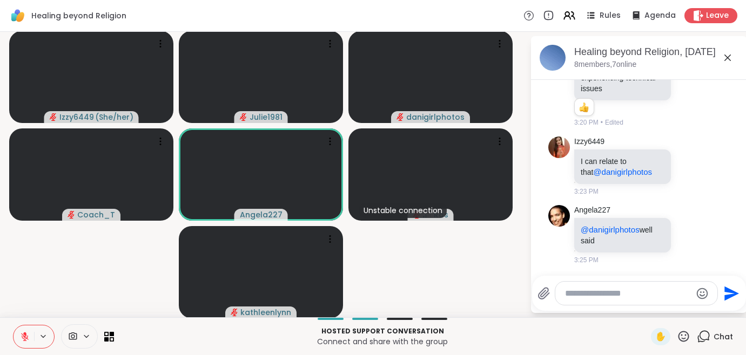
scroll to position [2627, 0]
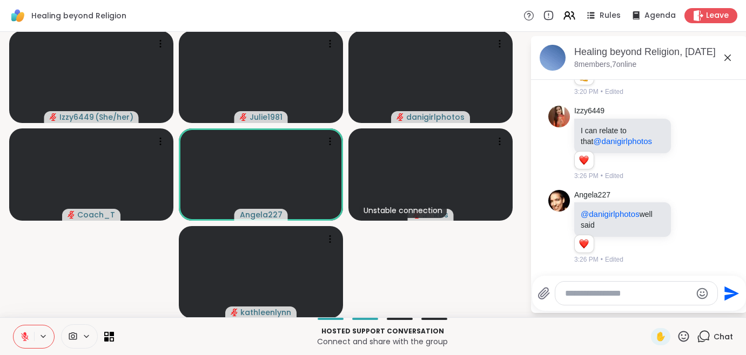
click at [686, 340] on icon at bounding box center [683, 336] width 13 height 13
click at [674, 304] on span "👍" at bounding box center [675, 308] width 11 height 13
click at [683, 336] on icon at bounding box center [683, 336] width 11 height 11
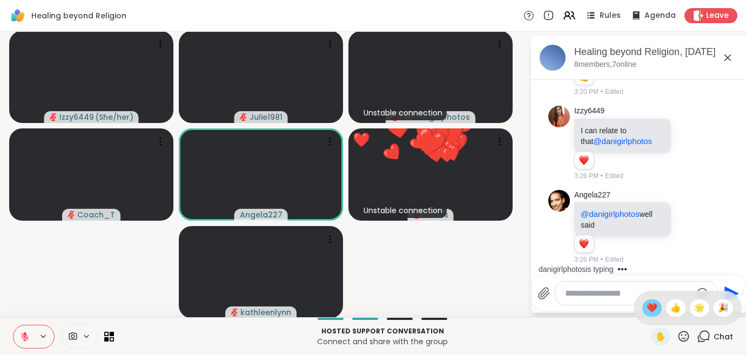
click at [654, 308] on span "❤️" at bounding box center [651, 308] width 11 height 13
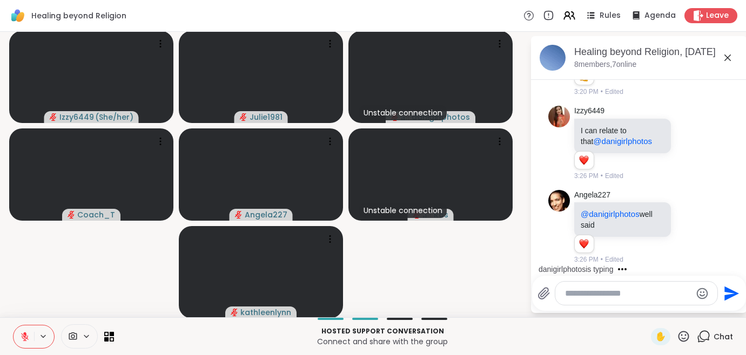
click at [26, 332] on icon at bounding box center [25, 337] width 10 height 10
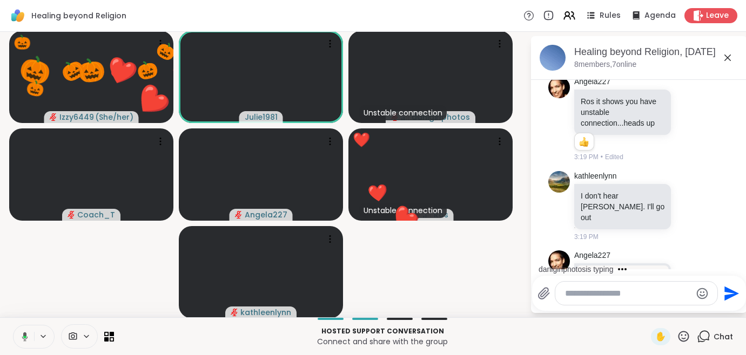
scroll to position [2109, 0]
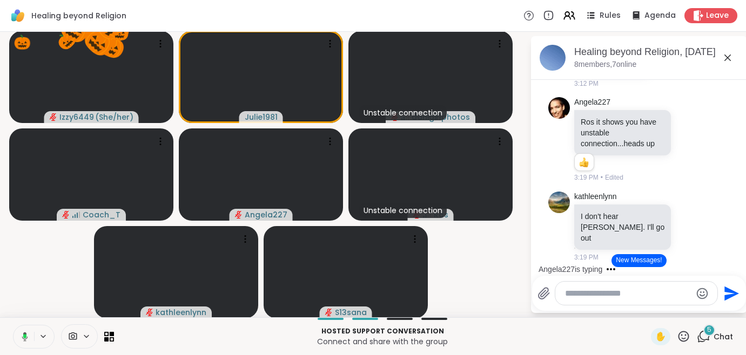
click at [26, 340] on icon at bounding box center [23, 337] width 10 height 10
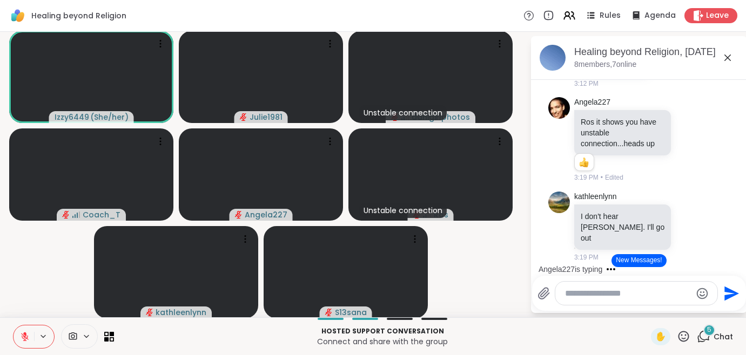
click at [24, 334] on icon at bounding box center [24, 334] width 3 height 4
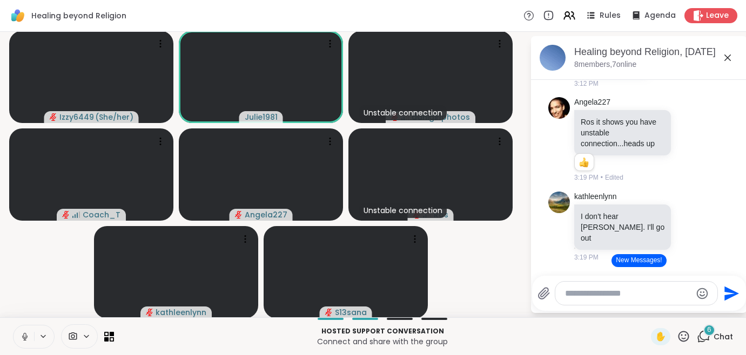
click at [24, 334] on icon at bounding box center [24, 335] width 3 height 5
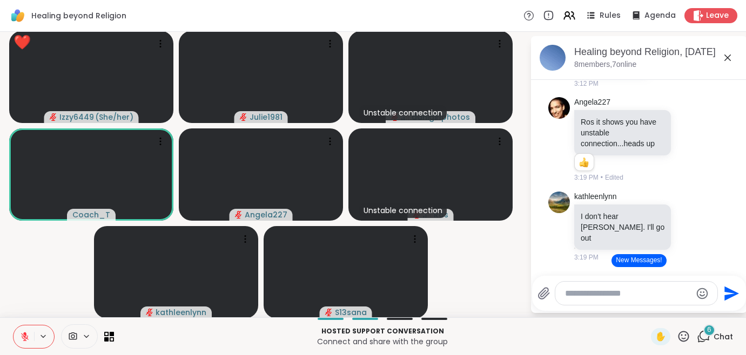
click at [606, 300] on div at bounding box center [636, 293] width 162 height 23
click at [602, 294] on textarea "Type your message" at bounding box center [628, 293] width 126 height 11
type textarea "*"
click at [685, 337] on icon at bounding box center [683, 336] width 13 height 13
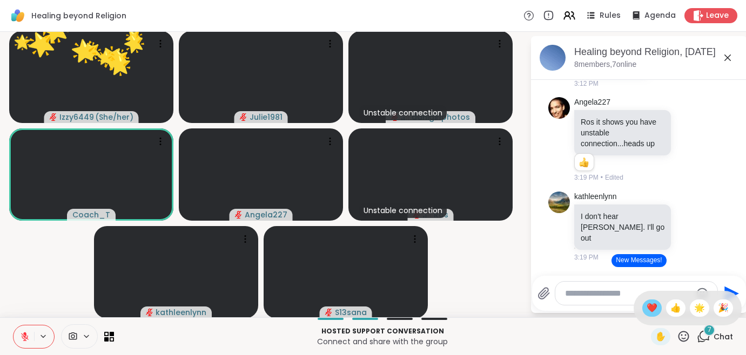
click at [651, 308] on span "❤️" at bounding box center [651, 308] width 11 height 13
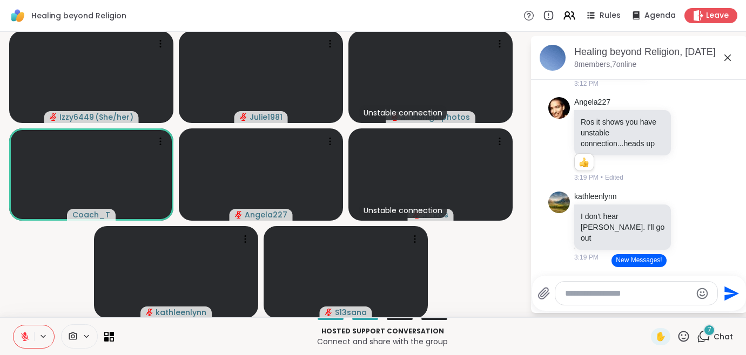
click at [686, 332] on icon at bounding box center [683, 336] width 11 height 11
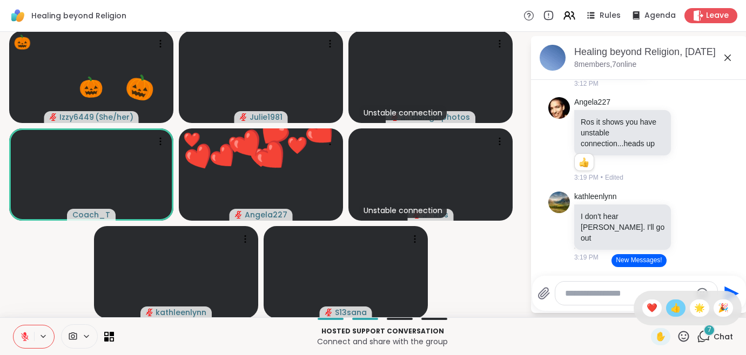
click at [673, 302] on span "👍" at bounding box center [675, 308] width 11 height 13
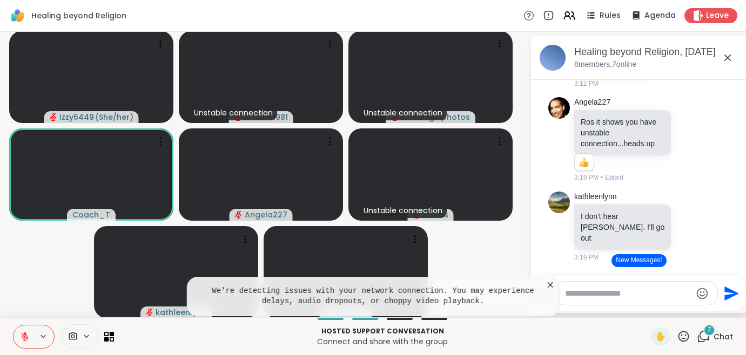
click at [548, 287] on icon at bounding box center [550, 284] width 5 height 5
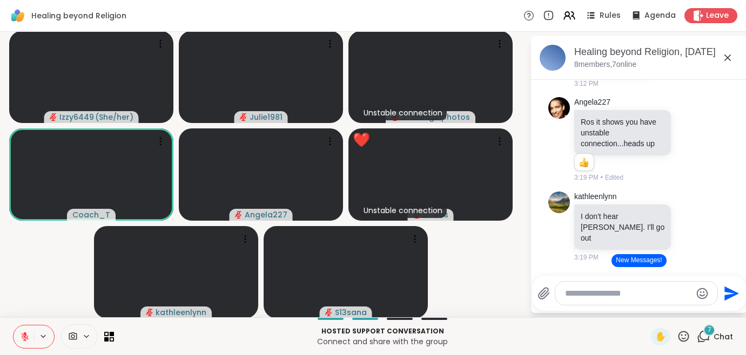
click at [685, 336] on icon at bounding box center [683, 336] width 13 height 13
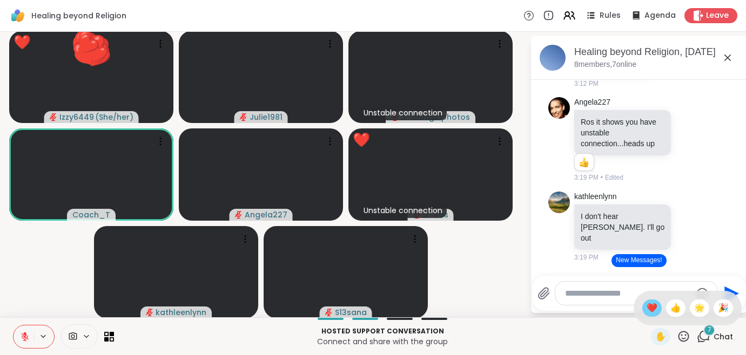
click at [652, 309] on span "❤️" at bounding box center [651, 308] width 11 height 13
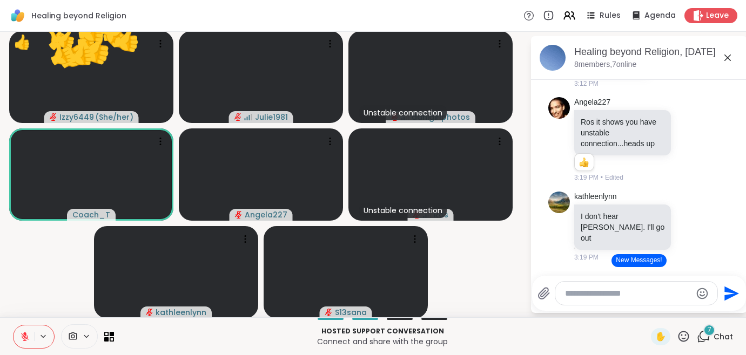
click at [679, 334] on icon at bounding box center [683, 336] width 11 height 11
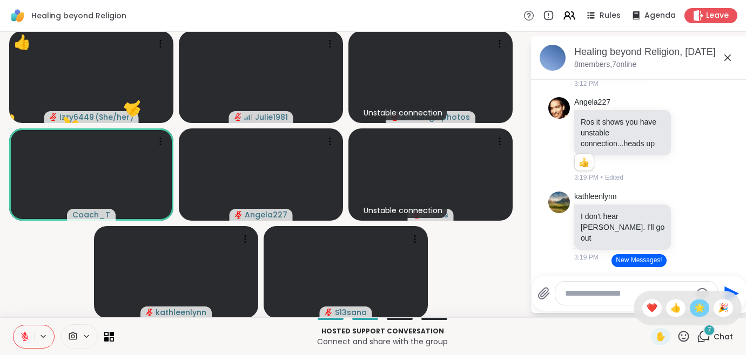
click at [695, 306] on span "🌟" at bounding box center [699, 308] width 11 height 13
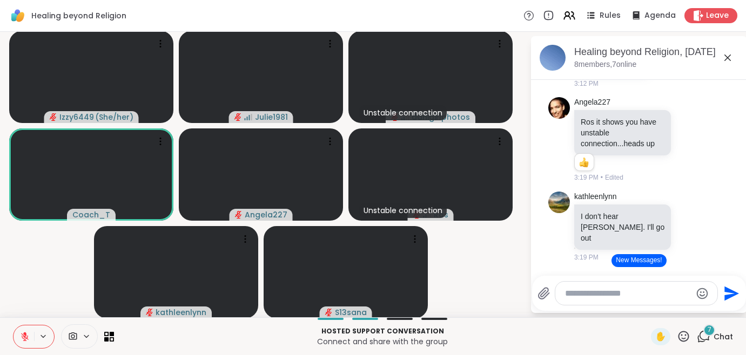
click at [686, 336] on icon at bounding box center [683, 336] width 13 height 13
click at [652, 309] on span "❤️" at bounding box center [651, 308] width 11 height 13
click at [683, 337] on icon at bounding box center [683, 336] width 13 height 13
click at [653, 314] on span "❤️" at bounding box center [651, 308] width 11 height 13
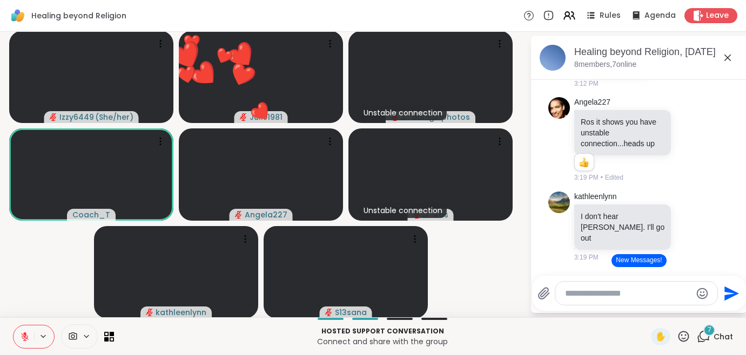
click at [685, 337] on icon at bounding box center [683, 336] width 13 height 13
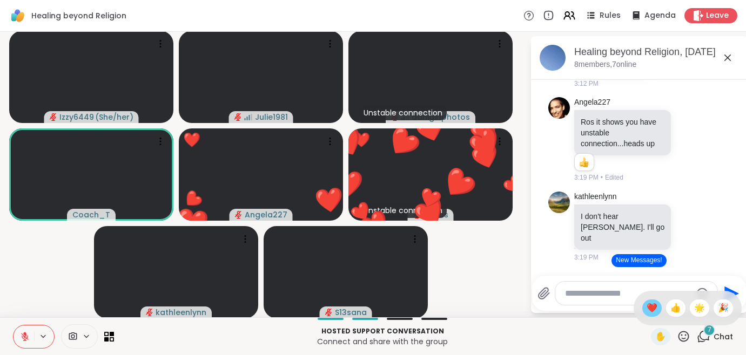
click at [651, 307] on span "❤️" at bounding box center [651, 308] width 11 height 13
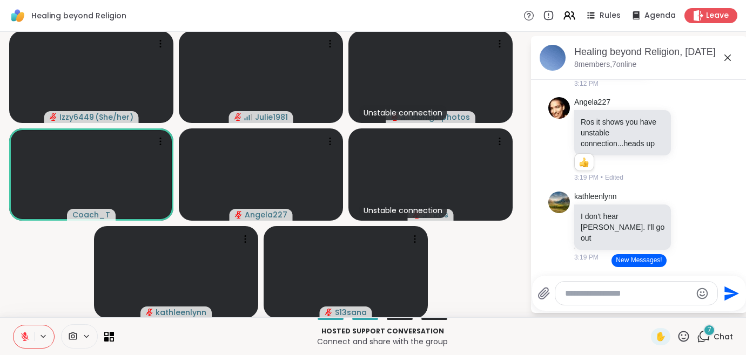
click at [687, 340] on icon at bounding box center [683, 336] width 11 height 11
click at [652, 309] on span "❤️" at bounding box center [651, 308] width 11 height 13
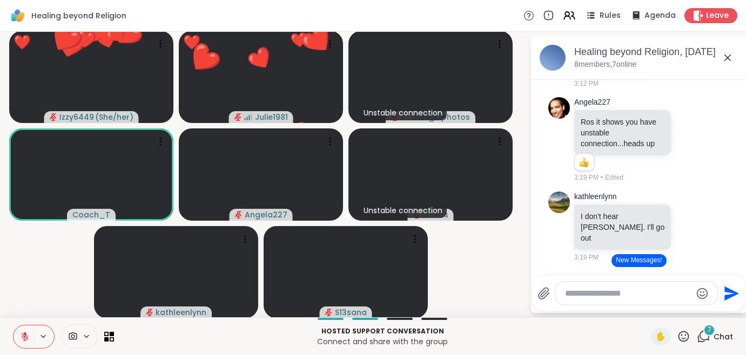
click at [686, 336] on icon at bounding box center [683, 336] width 11 height 11
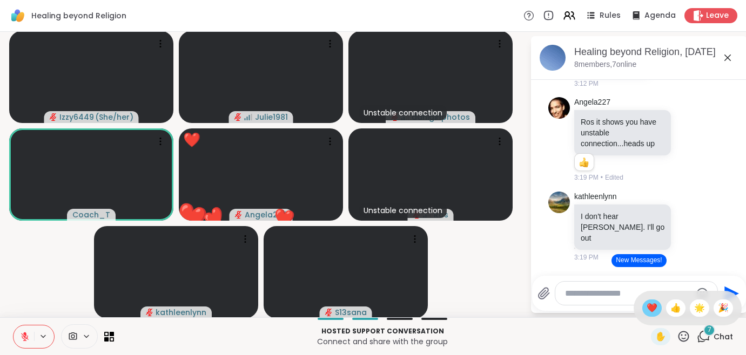
click at [650, 306] on span "❤️" at bounding box center [651, 308] width 11 height 13
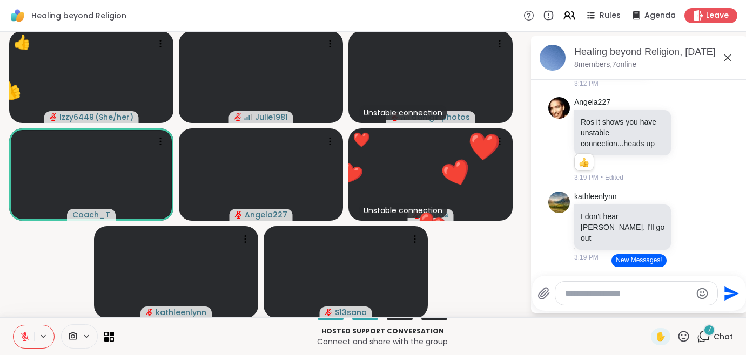
click at [684, 336] on icon at bounding box center [683, 336] width 13 height 13
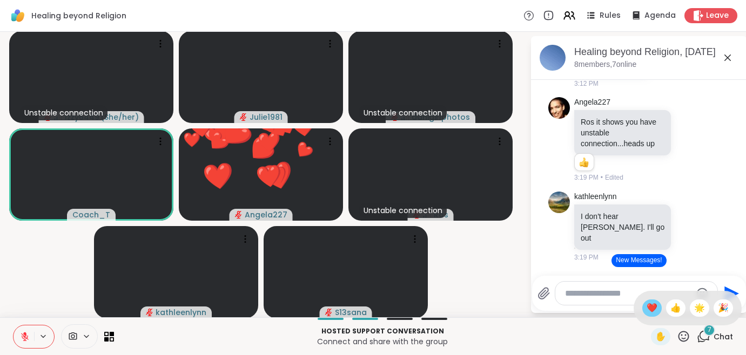
click at [653, 308] on span "❤️" at bounding box center [651, 308] width 11 height 13
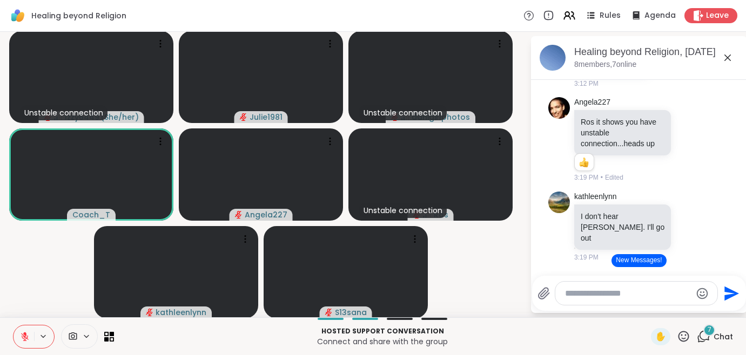
click at [683, 335] on icon at bounding box center [683, 336] width 11 height 11
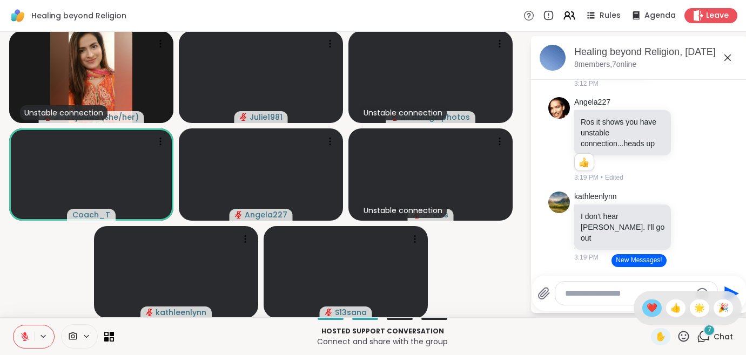
click at [654, 307] on span "❤️" at bounding box center [651, 308] width 11 height 13
click at [683, 342] on icon at bounding box center [683, 336] width 11 height 11
click at [653, 309] on span "❤️" at bounding box center [651, 308] width 11 height 13
click at [602, 294] on textarea "Type your message" at bounding box center [628, 293] width 126 height 11
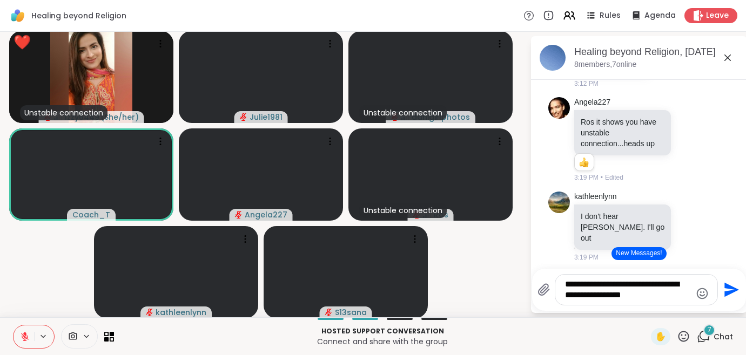
type textarea "**********"
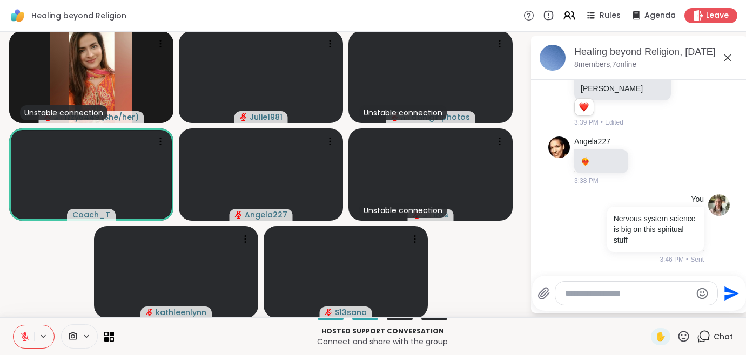
scroll to position [3284, 0]
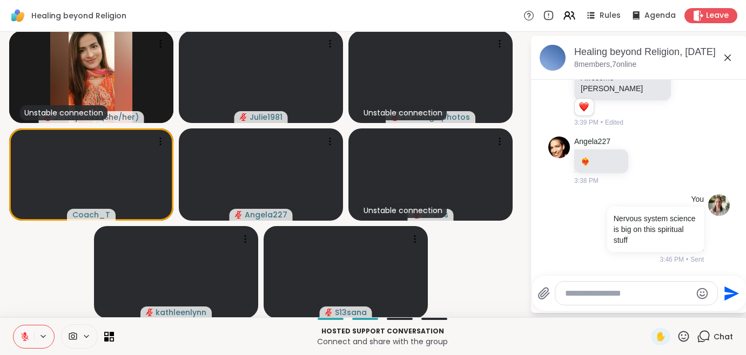
click at [684, 336] on icon at bounding box center [683, 336] width 13 height 13
click at [672, 309] on span "👍" at bounding box center [675, 308] width 11 height 13
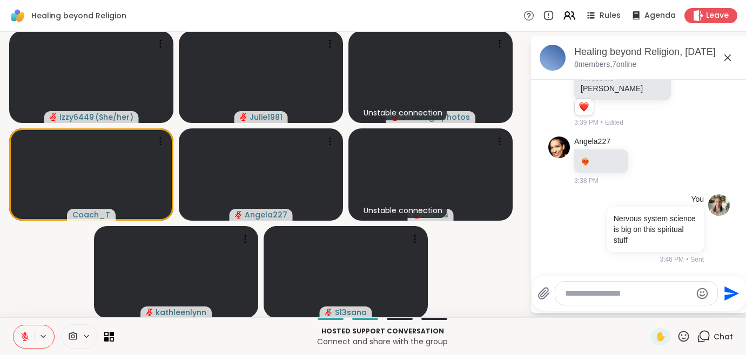
click at [681, 339] on icon at bounding box center [683, 336] width 13 height 13
click at [670, 312] on span "👍" at bounding box center [675, 308] width 11 height 13
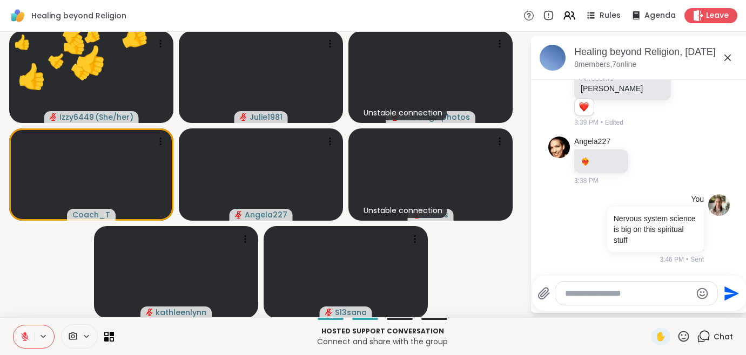
click at [685, 338] on icon at bounding box center [683, 336] width 13 height 13
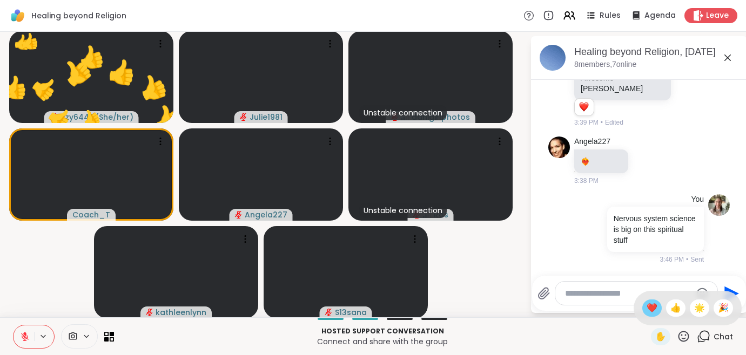
click at [654, 308] on span "❤️" at bounding box center [651, 308] width 11 height 13
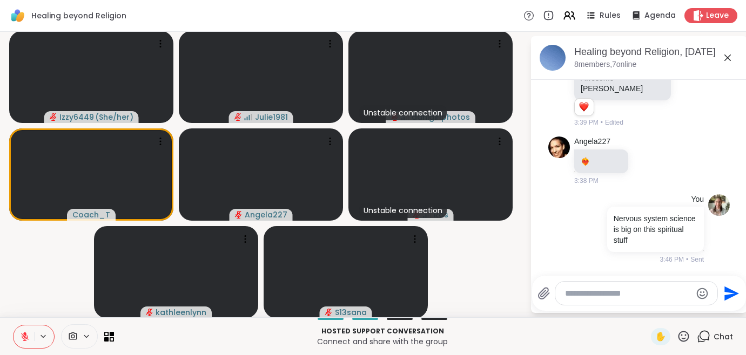
click at [608, 295] on textarea "Type your message" at bounding box center [628, 293] width 126 height 11
type textarea "*"
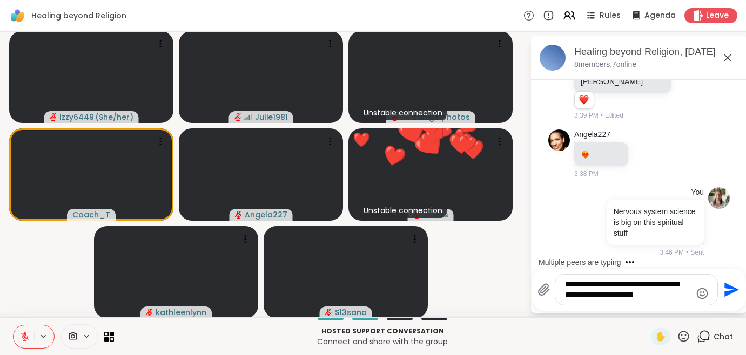
type textarea "**********"
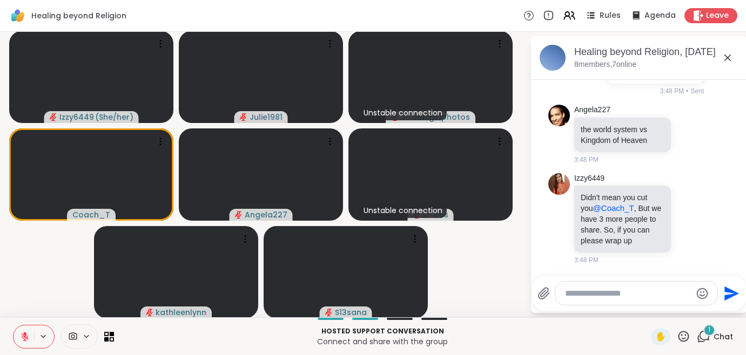
scroll to position [3553, 0]
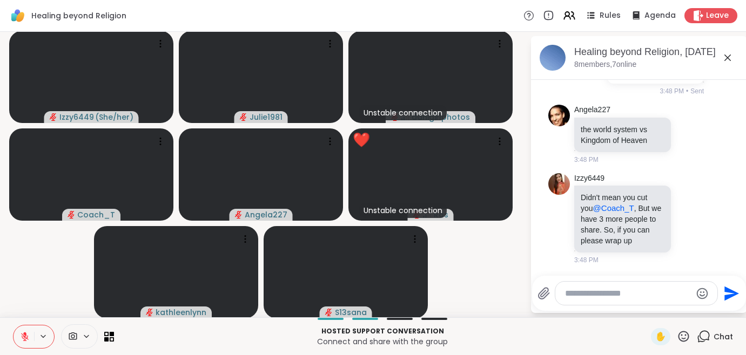
click at [684, 332] on icon at bounding box center [683, 336] width 11 height 11
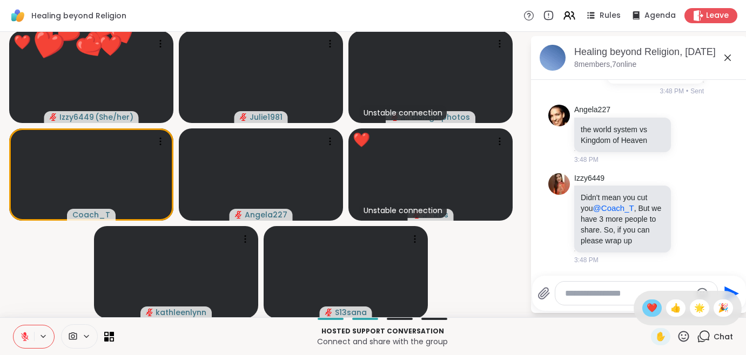
click at [647, 308] on span "❤️" at bounding box center [651, 308] width 11 height 13
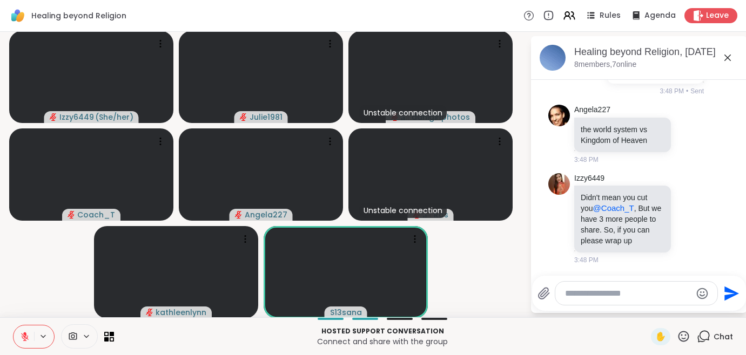
click at [687, 337] on icon at bounding box center [683, 336] width 13 height 13
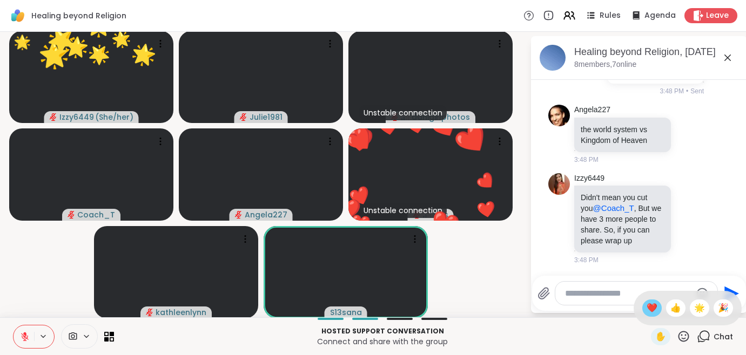
click at [657, 307] on div "❤️" at bounding box center [651, 308] width 19 height 17
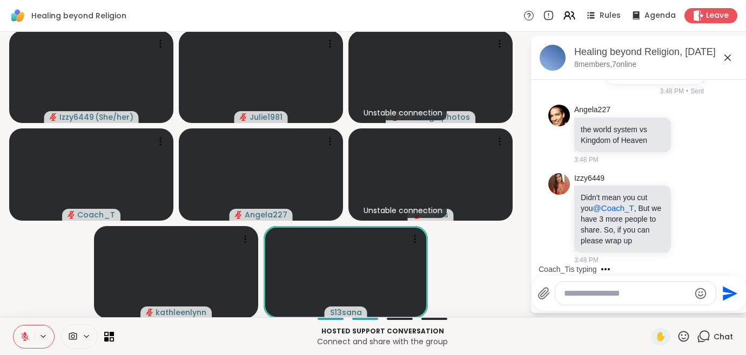
scroll to position [3672, 0]
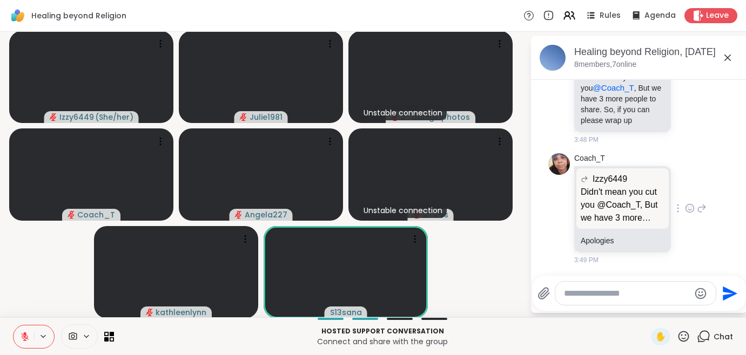
click at [685, 210] on icon at bounding box center [690, 208] width 10 height 11
click at [685, 195] on div "Select Reaction: Heart" at bounding box center [690, 191] width 10 height 10
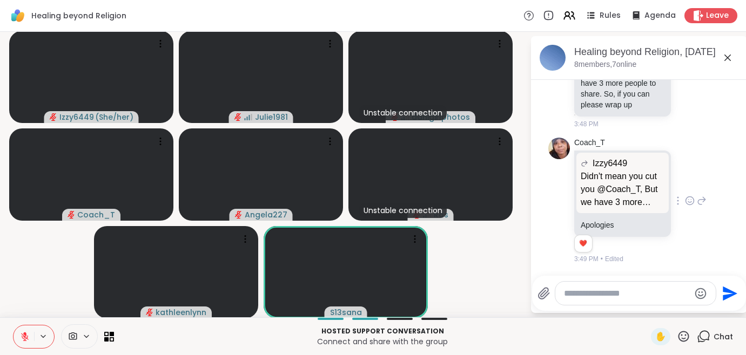
scroll to position [3688, 0]
click at [683, 336] on icon at bounding box center [683, 336] width 11 height 11
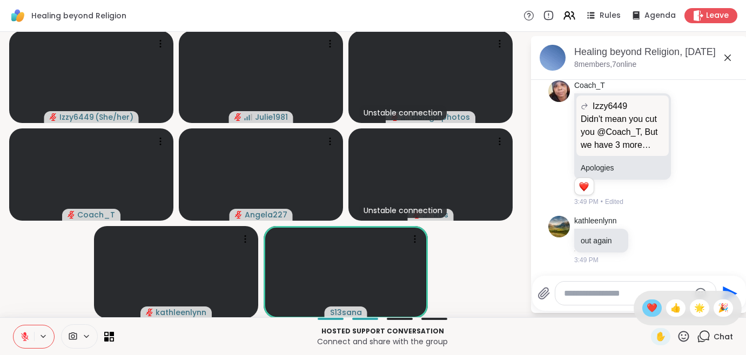
scroll to position [3745, 0]
click at [651, 312] on span "❤️" at bounding box center [651, 308] width 11 height 13
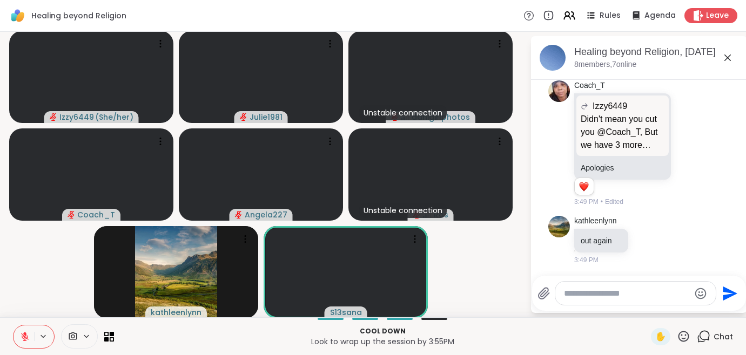
click at [684, 337] on icon at bounding box center [683, 336] width 13 height 13
click at [652, 310] on span "❤️" at bounding box center [651, 308] width 11 height 13
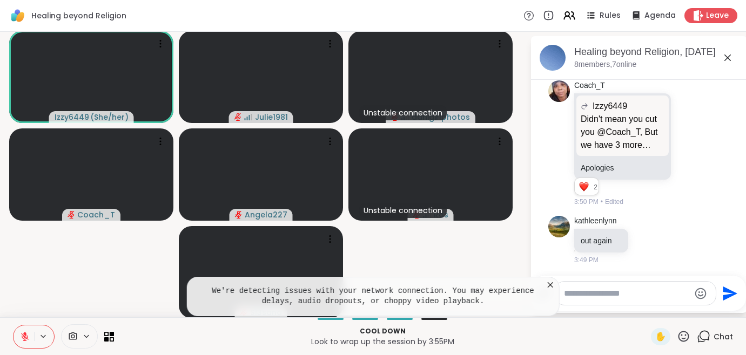
click at [685, 336] on icon at bounding box center [683, 336] width 13 height 13
click at [642, 308] on div "❤️" at bounding box center [651, 308] width 19 height 17
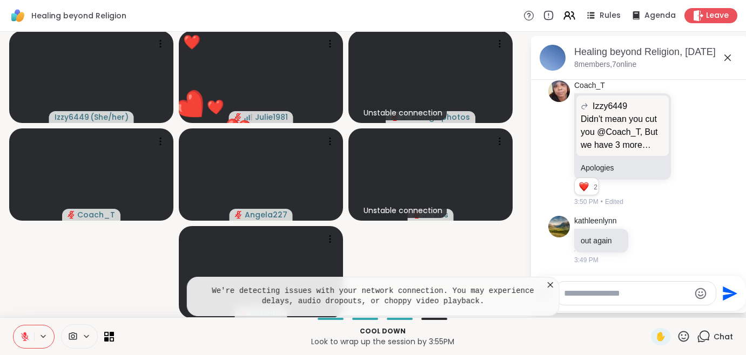
click at [548, 287] on icon at bounding box center [550, 284] width 5 height 5
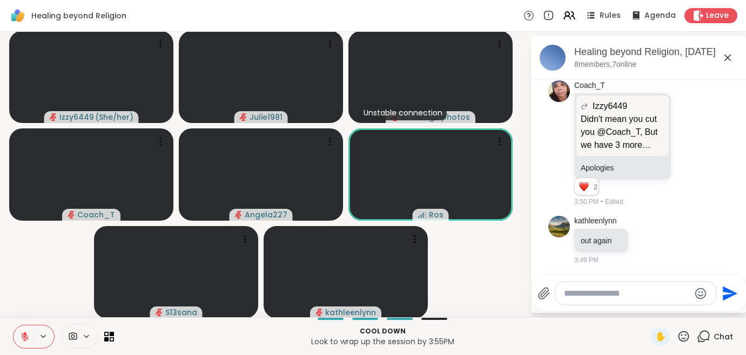
click at [686, 337] on icon at bounding box center [683, 336] width 13 height 13
click at [652, 309] on span "❤️" at bounding box center [651, 308] width 11 height 13
click at [690, 336] on icon at bounding box center [683, 336] width 13 height 13
click at [656, 308] on div "❤️" at bounding box center [651, 308] width 19 height 17
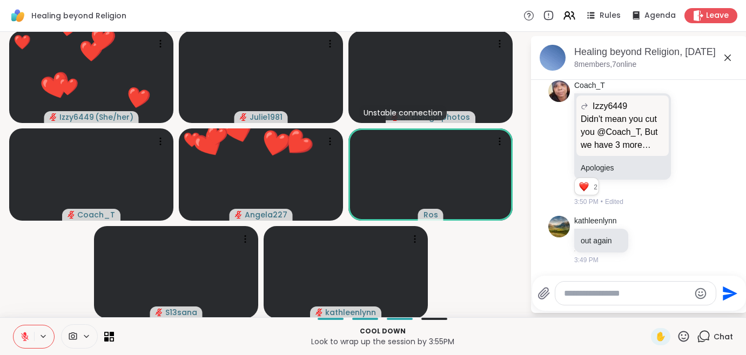
click at [685, 335] on icon at bounding box center [683, 336] width 13 height 13
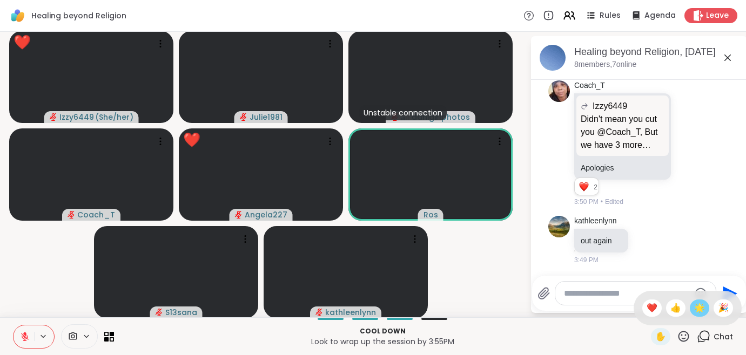
click at [694, 307] on span "🌟" at bounding box center [699, 308] width 11 height 13
click at [684, 335] on icon at bounding box center [683, 336] width 13 height 13
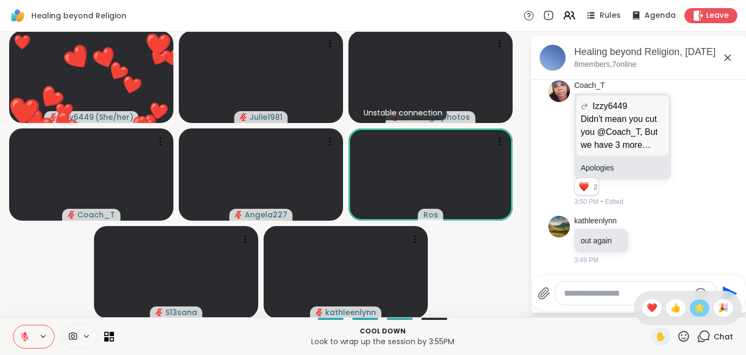
click at [697, 308] on span "🌟" at bounding box center [699, 308] width 11 height 13
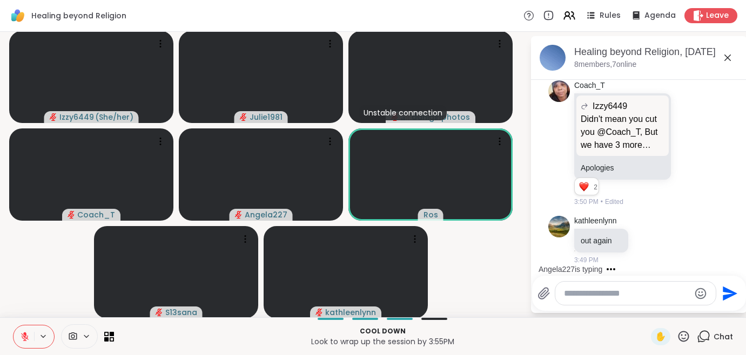
click at [686, 335] on icon at bounding box center [683, 336] width 11 height 11
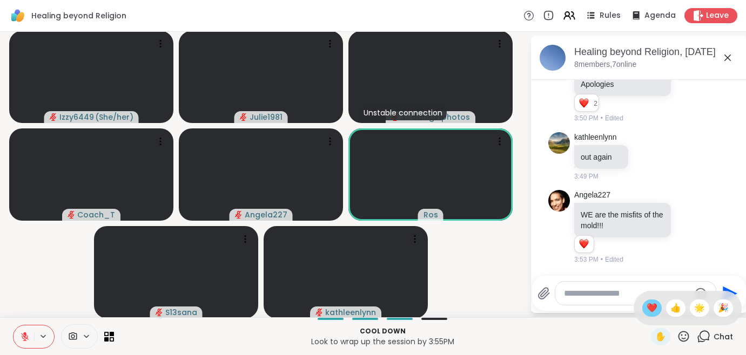
scroll to position [3828, 0]
click at [653, 309] on span "❤️" at bounding box center [651, 308] width 11 height 13
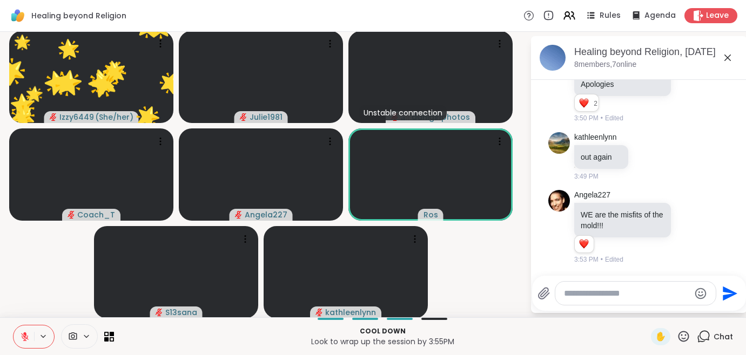
click at [690, 335] on icon at bounding box center [683, 336] width 13 height 13
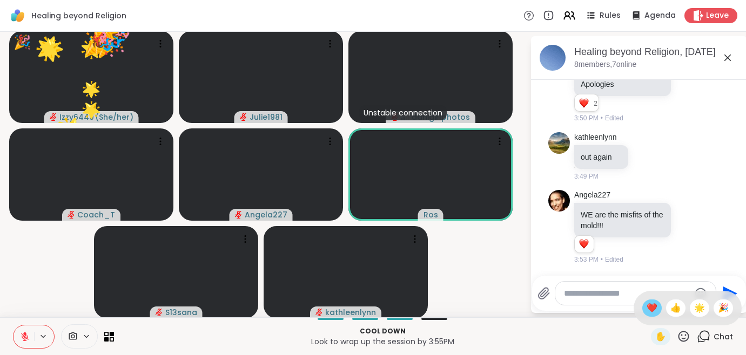
click at [655, 308] on span "❤️" at bounding box center [651, 308] width 11 height 13
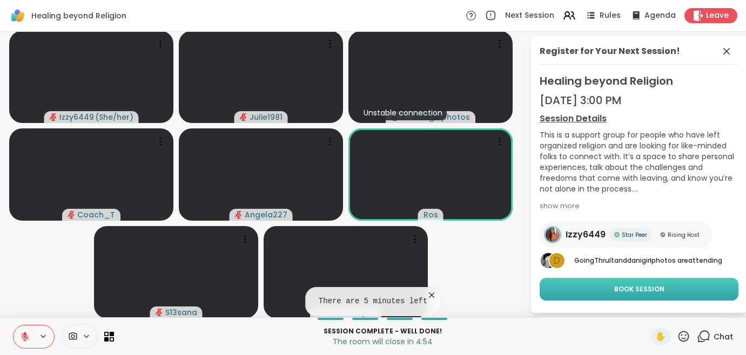
click at [683, 285] on button "Book Session" at bounding box center [638, 289] width 199 height 23
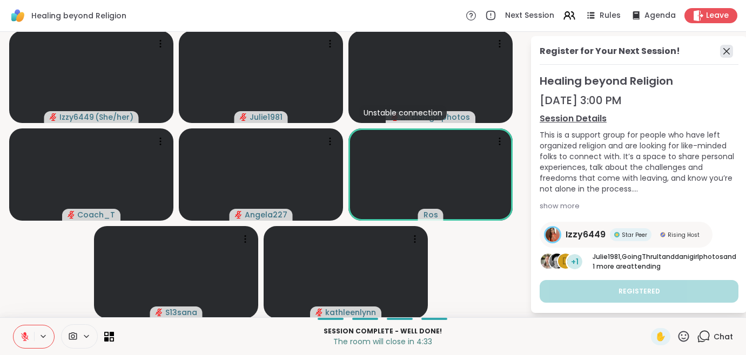
click at [720, 53] on icon at bounding box center [726, 51] width 13 height 13
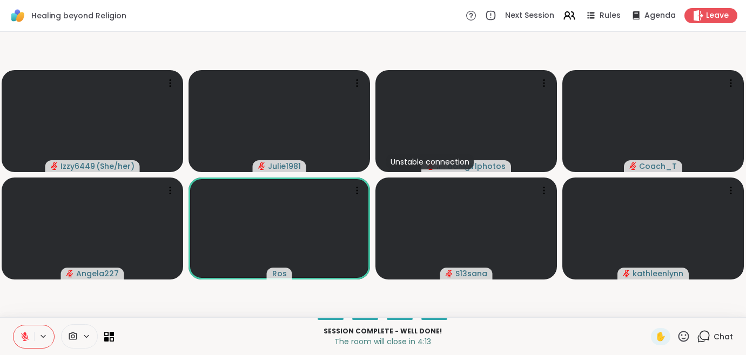
click at [682, 335] on icon at bounding box center [683, 336] width 11 height 11
click at [656, 310] on div "❤️" at bounding box center [651, 308] width 19 height 17
click at [681, 334] on icon at bounding box center [683, 336] width 13 height 13
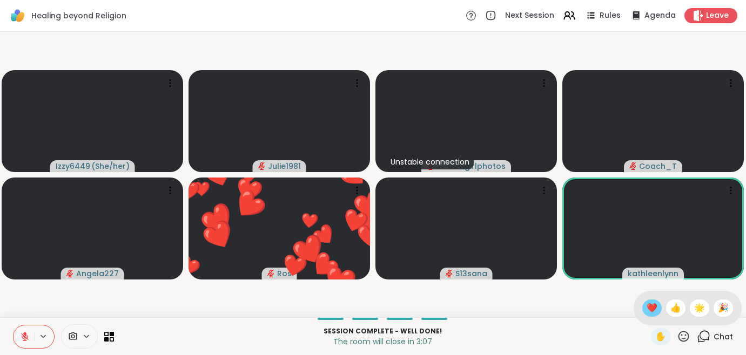
click at [649, 310] on span "❤️" at bounding box center [651, 308] width 11 height 13
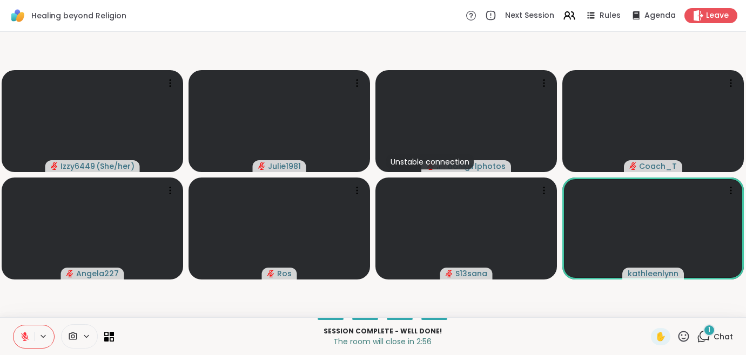
click at [710, 337] on icon at bounding box center [704, 336] width 10 height 10
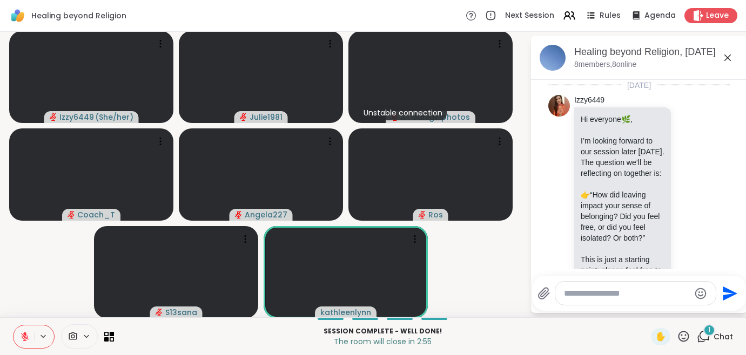
scroll to position [3911, 0]
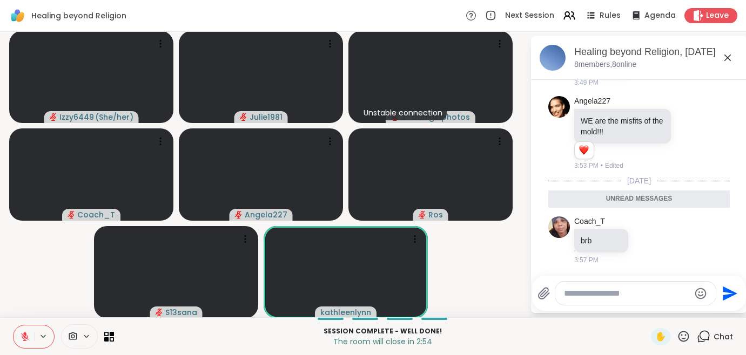
click at [629, 298] on textarea "Type your message" at bounding box center [627, 293] width 126 height 11
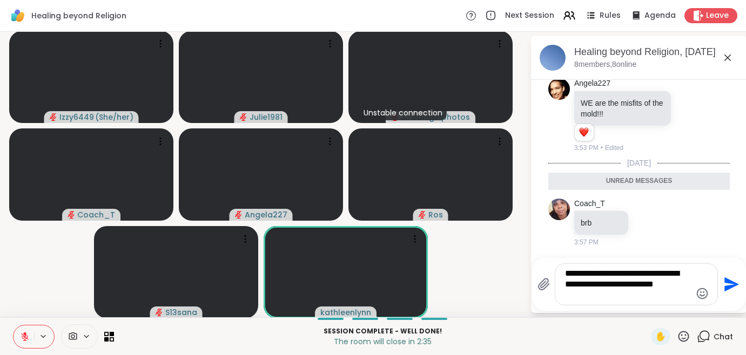
type textarea "**********"
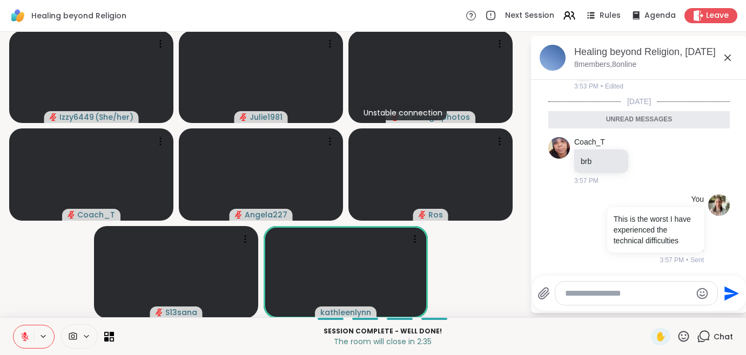
scroll to position [3975, 0]
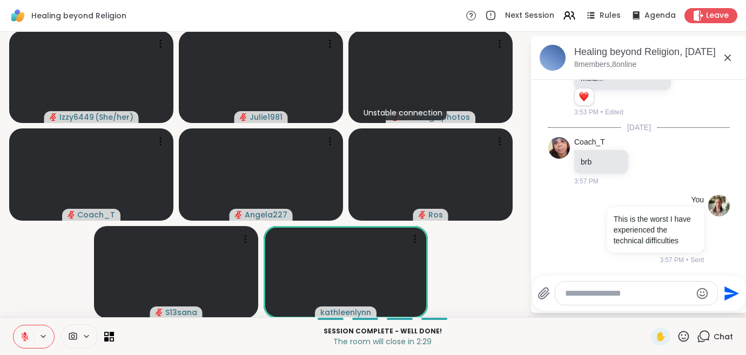
click at [683, 336] on icon at bounding box center [683, 336] width 13 height 13
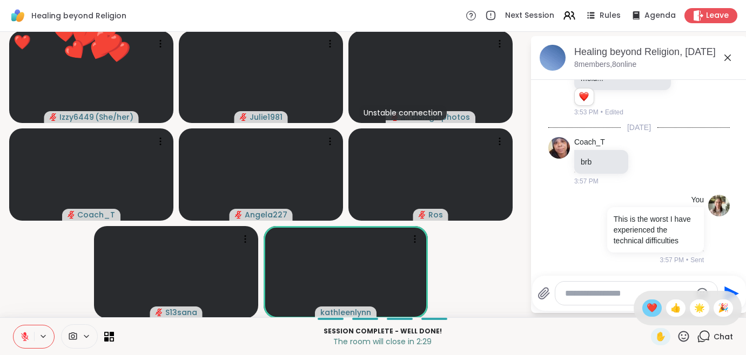
click at [646, 312] on span "❤️" at bounding box center [651, 308] width 11 height 13
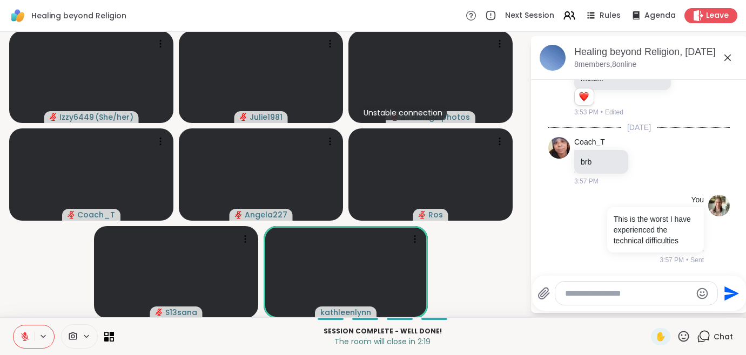
click at [678, 338] on icon at bounding box center [683, 336] width 13 height 13
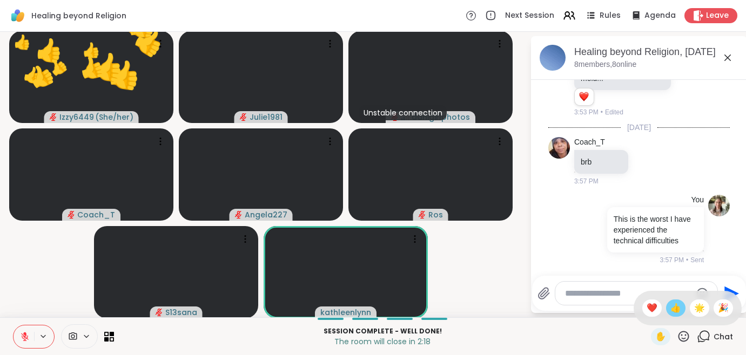
click at [666, 308] on div "👍" at bounding box center [675, 308] width 19 height 17
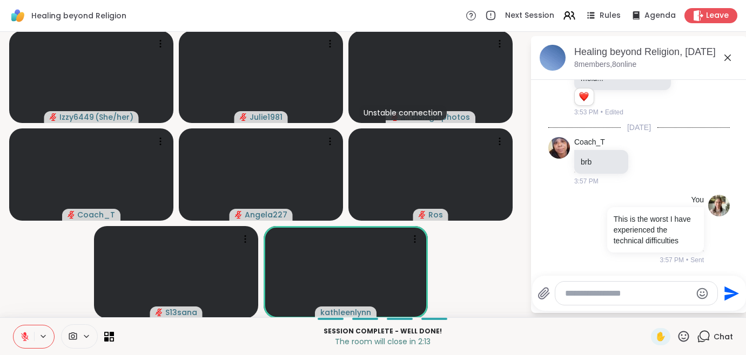
click at [597, 298] on textarea "Type your message" at bounding box center [628, 293] width 126 height 11
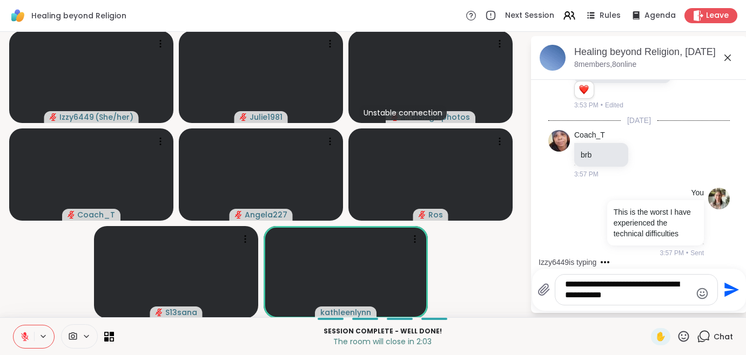
type textarea "**********"
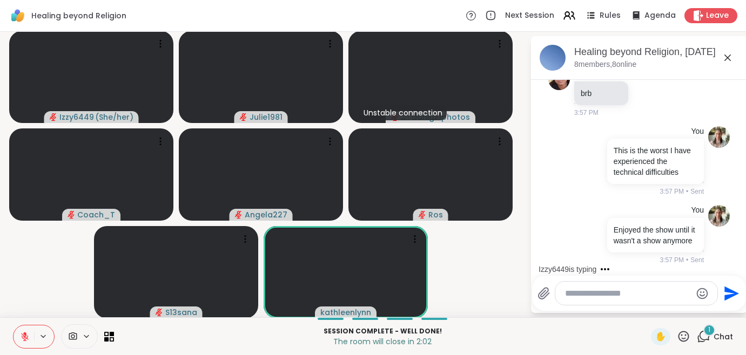
scroll to position [4184, 0]
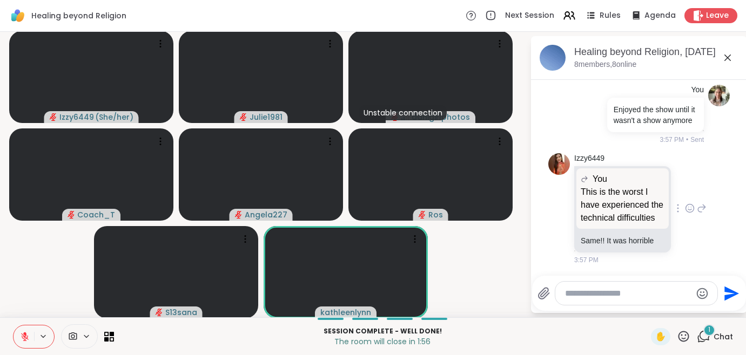
click at [686, 208] on icon at bounding box center [690, 209] width 8 height 8
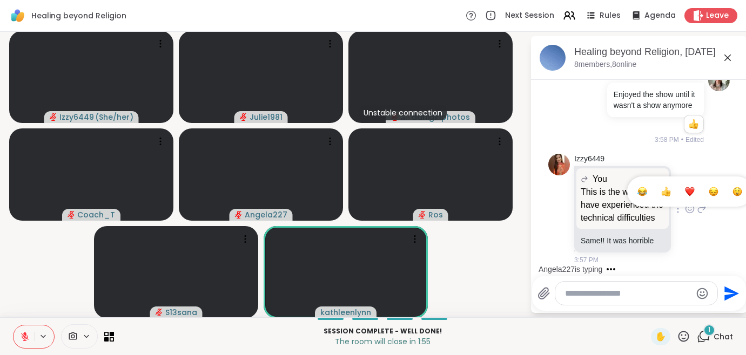
click at [679, 195] on button "Select Reaction: Heart" at bounding box center [690, 192] width 22 height 22
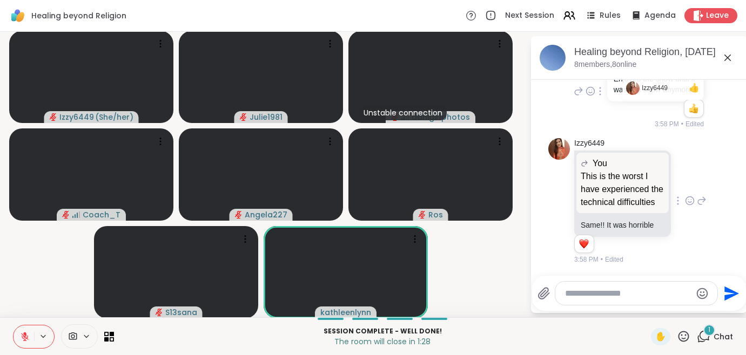
scroll to position [4315, 0]
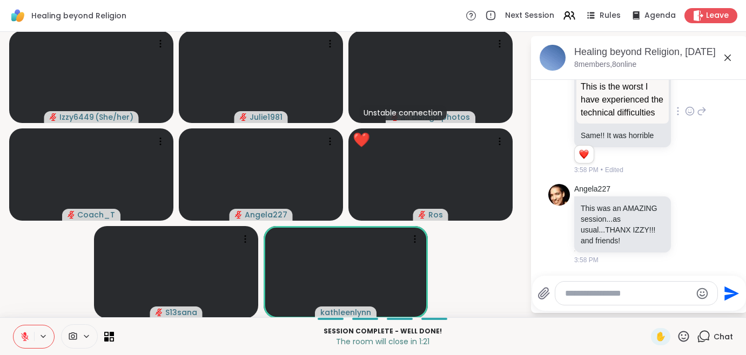
click at [686, 335] on icon at bounding box center [683, 336] width 11 height 11
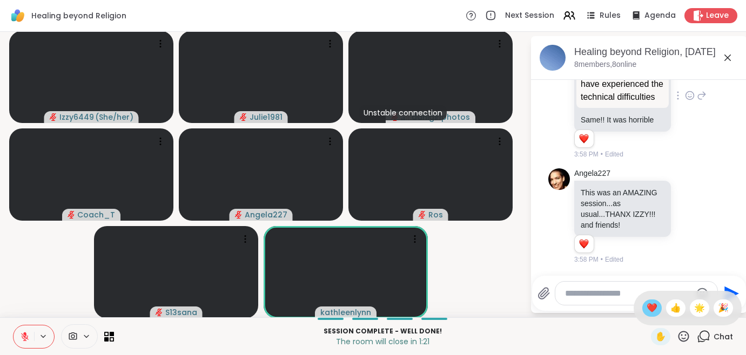
click at [647, 308] on span "❤️" at bounding box center [651, 308] width 11 height 13
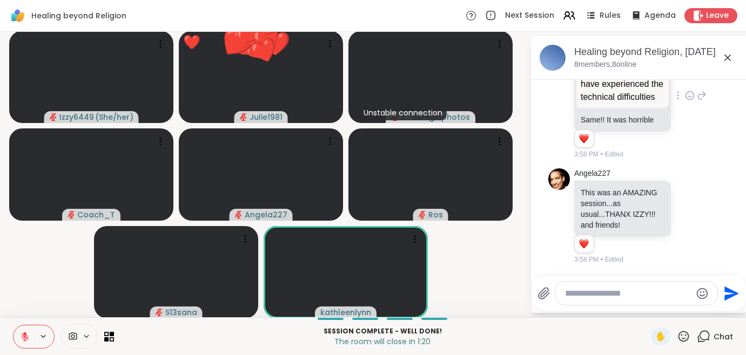
click at [614, 299] on textarea "Type your message" at bounding box center [628, 293] width 126 height 11
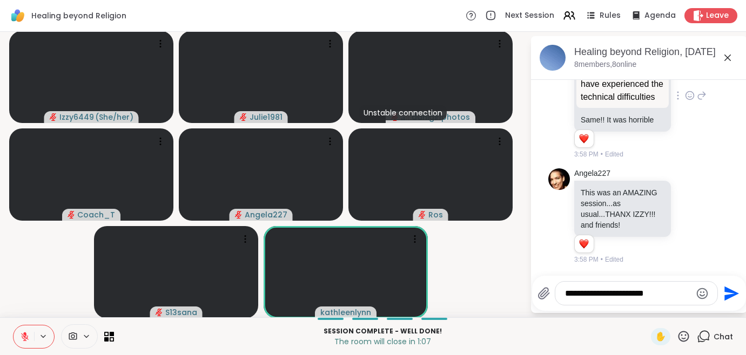
click at [685, 340] on icon at bounding box center [683, 336] width 13 height 13
click at [651, 312] on span "❤️" at bounding box center [651, 308] width 11 height 13
click at [665, 298] on textarea "**********" at bounding box center [628, 293] width 126 height 11
click at [680, 339] on icon at bounding box center [683, 336] width 11 height 11
click at [652, 312] on span "❤️" at bounding box center [651, 308] width 11 height 13
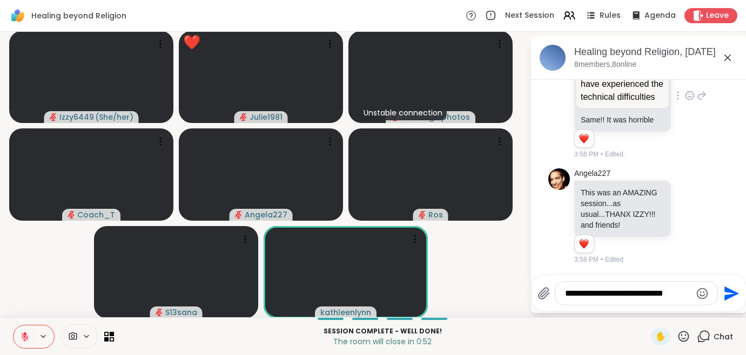
click at [680, 291] on textarea "**********" at bounding box center [628, 293] width 126 height 11
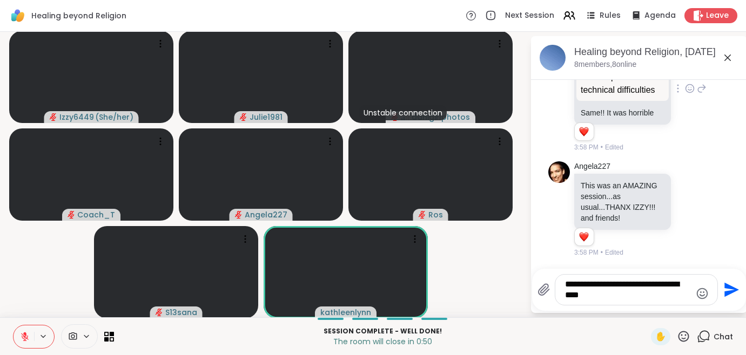
type textarea "**********"
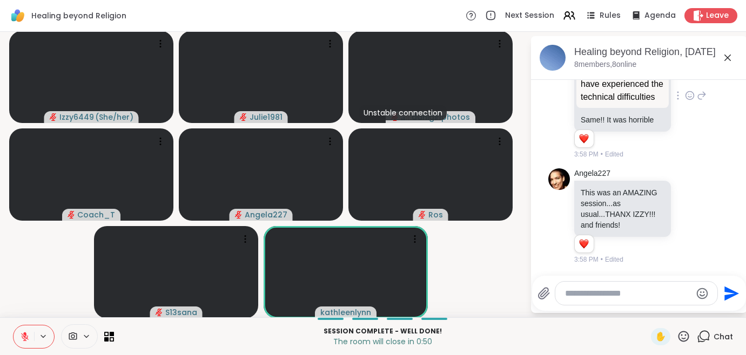
scroll to position [4409, 0]
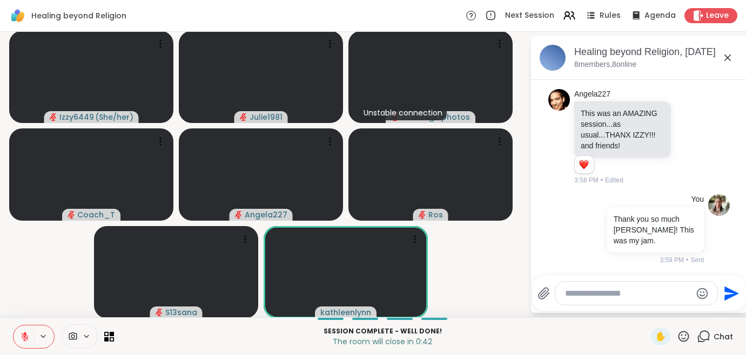
click at [680, 335] on icon at bounding box center [683, 336] width 13 height 13
click at [677, 307] on span "👍" at bounding box center [675, 308] width 11 height 13
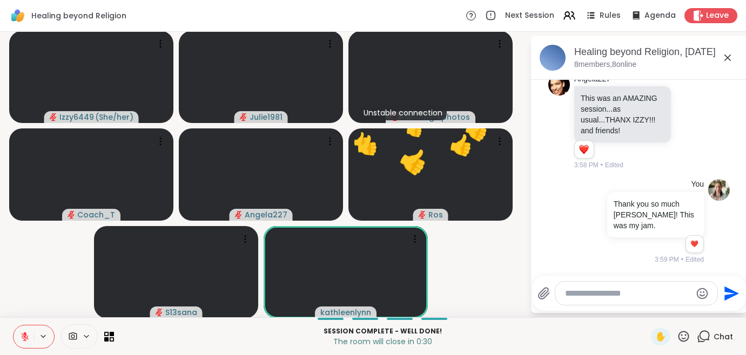
scroll to position [4424, 0]
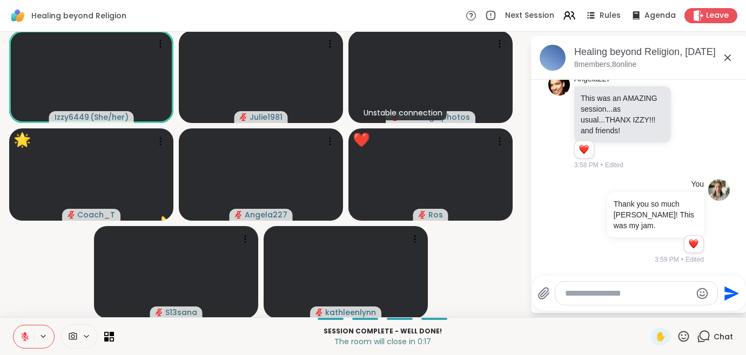
click at [683, 335] on icon at bounding box center [683, 336] width 11 height 11
click at [670, 309] on span "👍" at bounding box center [675, 308] width 11 height 13
click at [644, 293] on textarea "Type your message" at bounding box center [628, 293] width 126 height 11
type textarea "*********"
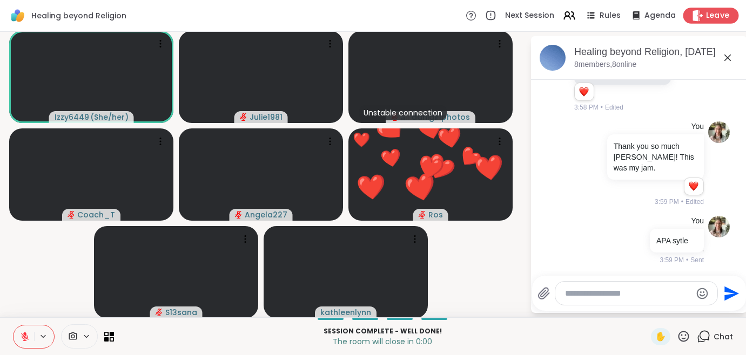
click at [714, 21] on span "Leave" at bounding box center [718, 15] width 24 height 11
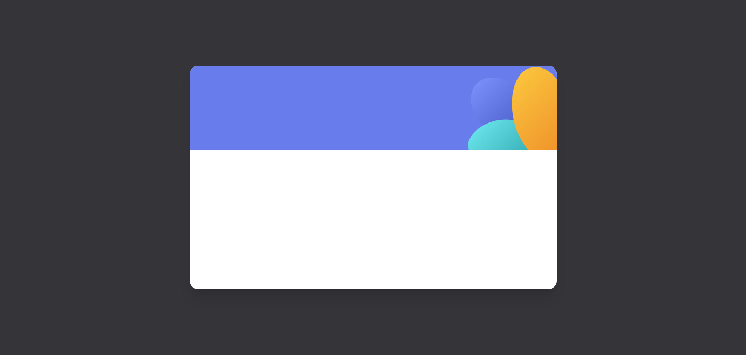
click at [354, 208] on span at bounding box center [372, 205] width 315 height 58
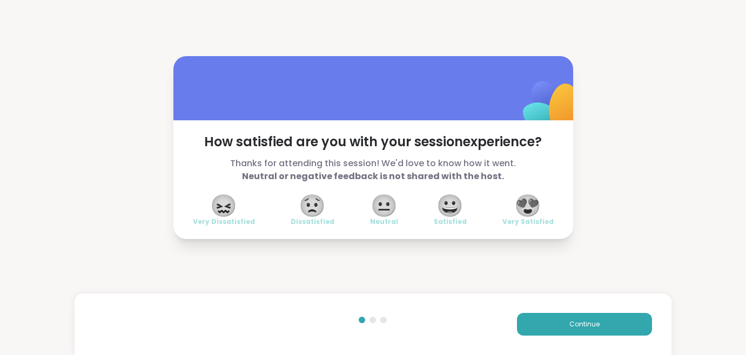
click at [532, 204] on span "😍" at bounding box center [527, 205] width 27 height 19
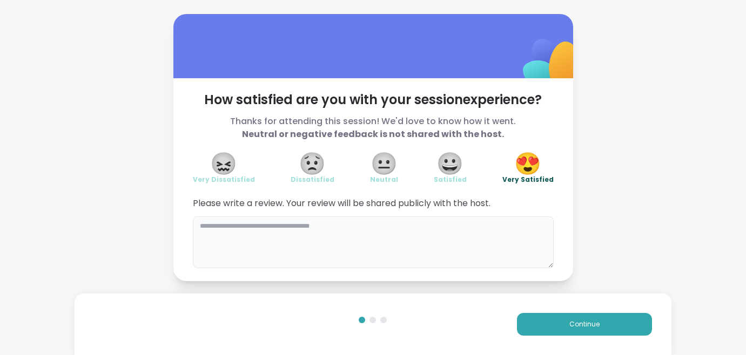
click at [454, 217] on textarea at bounding box center [373, 243] width 361 height 52
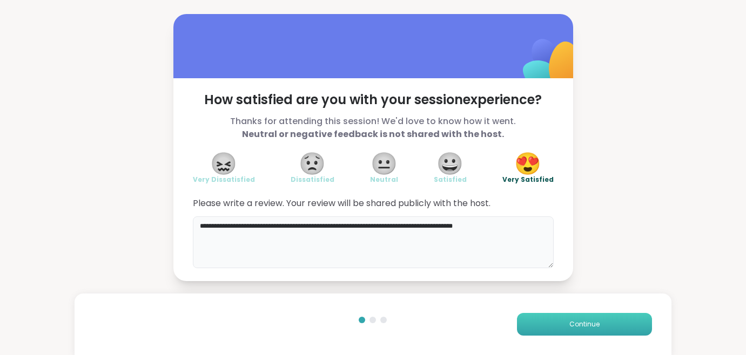
type textarea "**********"
click at [555, 318] on button "Continue" at bounding box center [584, 324] width 135 height 23
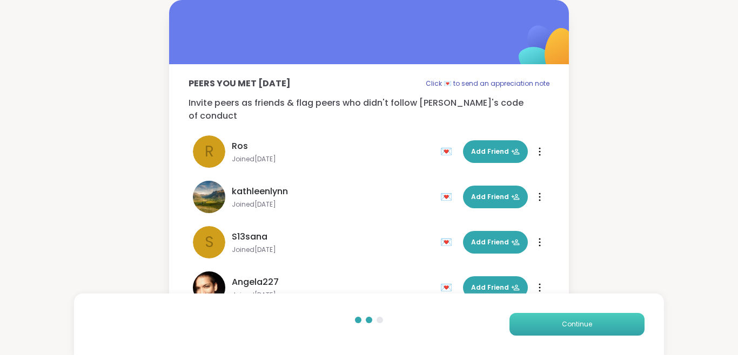
click at [558, 322] on button "Continue" at bounding box center [576, 324] width 135 height 23
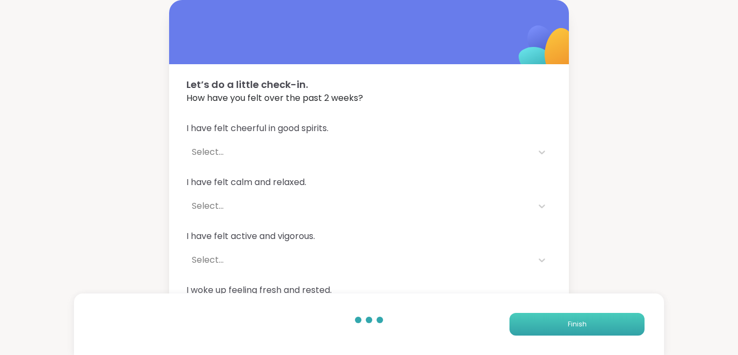
click at [559, 320] on button "Finish" at bounding box center [576, 324] width 135 height 23
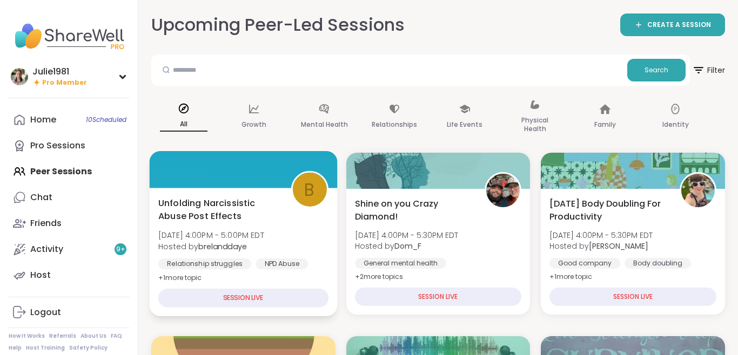
click at [218, 204] on span "Unfolding Narcissistic Abuse Post Effects" at bounding box center [218, 210] width 120 height 26
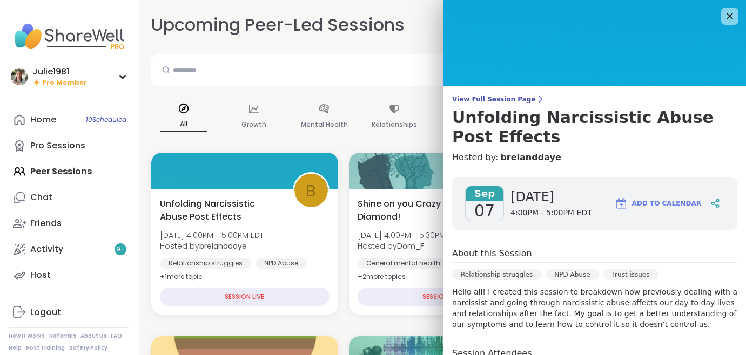
scroll to position [144, 0]
